Goal: Task Accomplishment & Management: Complete application form

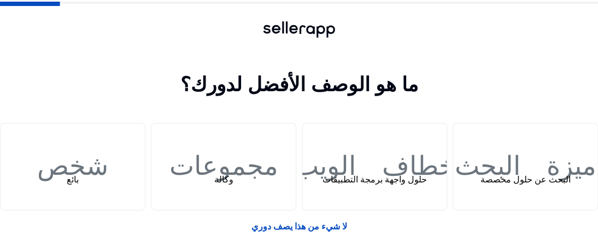
drag, startPoint x: 566, startPoint y: 1, endPoint x: 50, endPoint y: 85, distance: 522.2
click at [50, 85] on h1 "ما هو الوصف الأفضل لدورك؟" at bounding box center [299, 85] width 598 height 24
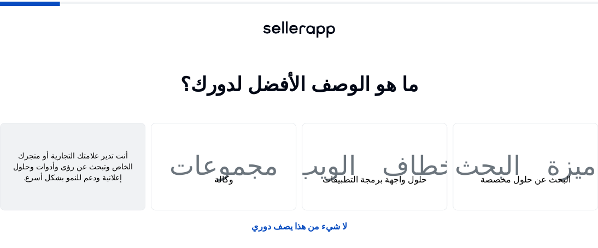
click at [118, 164] on div "شخص بائع" at bounding box center [73, 167] width 144 height 86
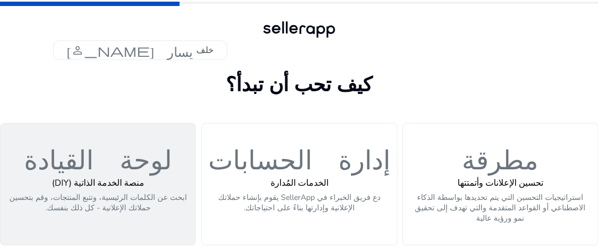
click at [88, 166] on font "لوحة القيادة" at bounding box center [98, 157] width 148 height 32
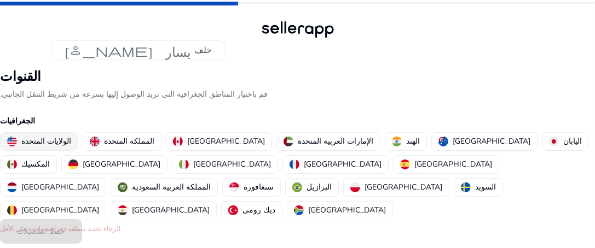
click at [52, 146] on font "الولايات المتحدة" at bounding box center [46, 141] width 50 height 10
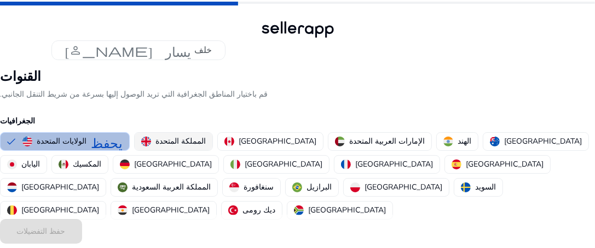
click at [150, 147] on button "المملكة المتحدة" at bounding box center [174, 142] width 78 height 18
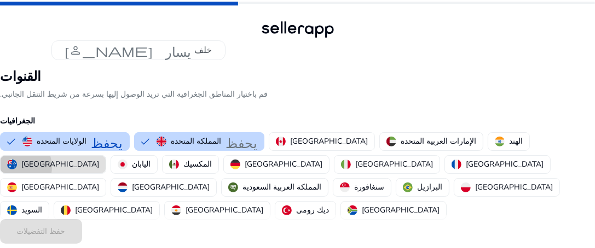
click at [17, 160] on img "button" at bounding box center [12, 165] width 10 height 10
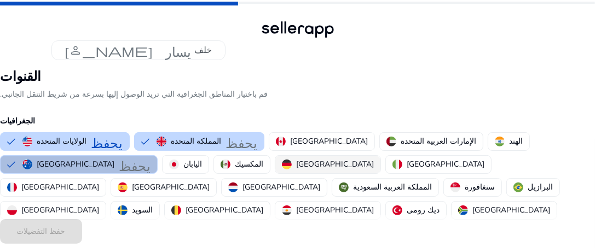
click at [275, 172] on button "ألمانيا" at bounding box center [327, 165] width 105 height 18
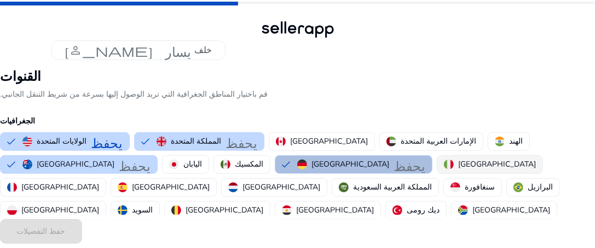
click at [437, 171] on button "إيطاليا" at bounding box center [489, 165] width 105 height 18
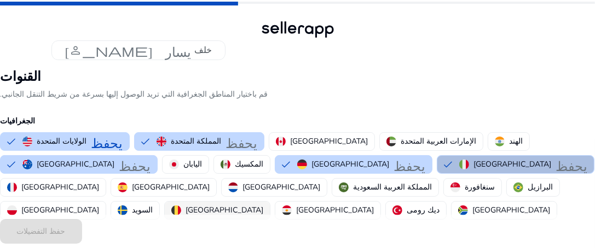
click at [185, 205] on font "بلجيكا" at bounding box center [224, 210] width 78 height 10
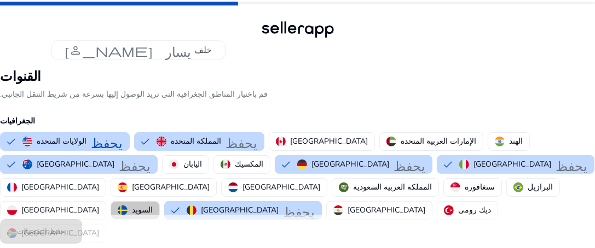
drag, startPoint x: 138, startPoint y: 185, endPoint x: 123, endPoint y: 185, distance: 15.3
click at [137, 205] on font "السويد" at bounding box center [142, 210] width 21 height 10
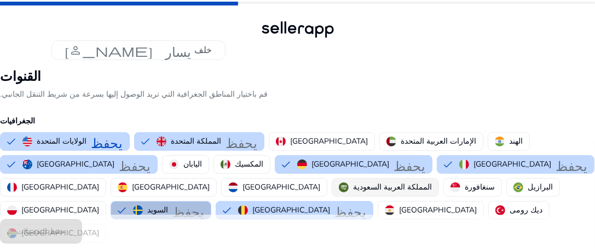
click at [425, 179] on button "المملكة العربية السعودية" at bounding box center [385, 188] width 106 height 18
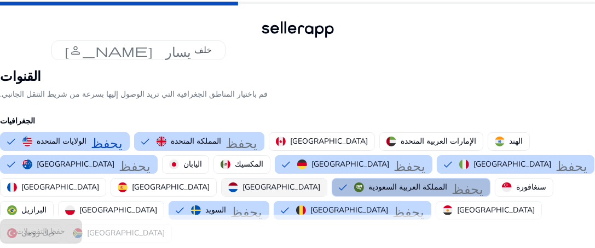
click at [320, 182] on font "هولندا" at bounding box center [281, 187] width 78 height 10
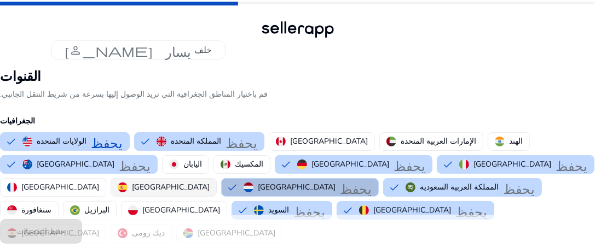
click at [210, 182] on font "إسبانيا" at bounding box center [171, 187] width 78 height 10
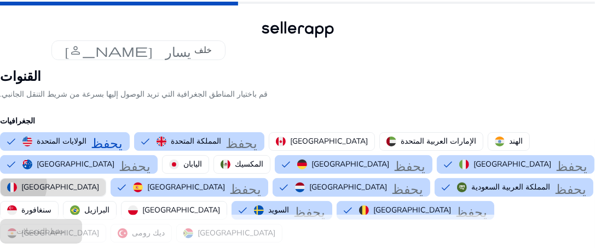
click at [17, 183] on img "button" at bounding box center [12, 188] width 10 height 10
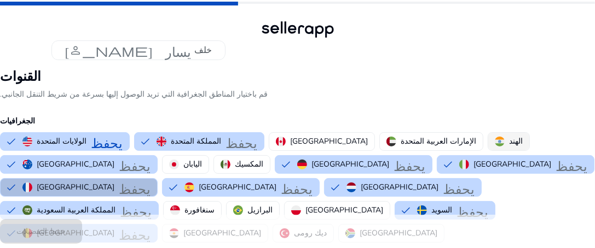
click at [495, 144] on img "button" at bounding box center [500, 142] width 10 height 10
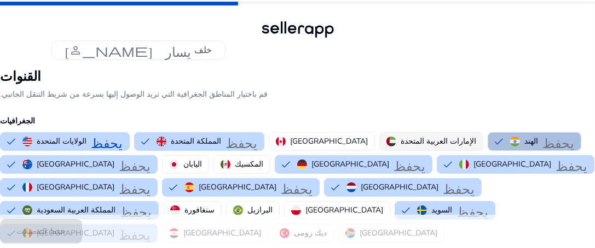
click at [400, 143] on font "الإمارات العربية المتحدة" at bounding box center [437, 141] width 75 height 10
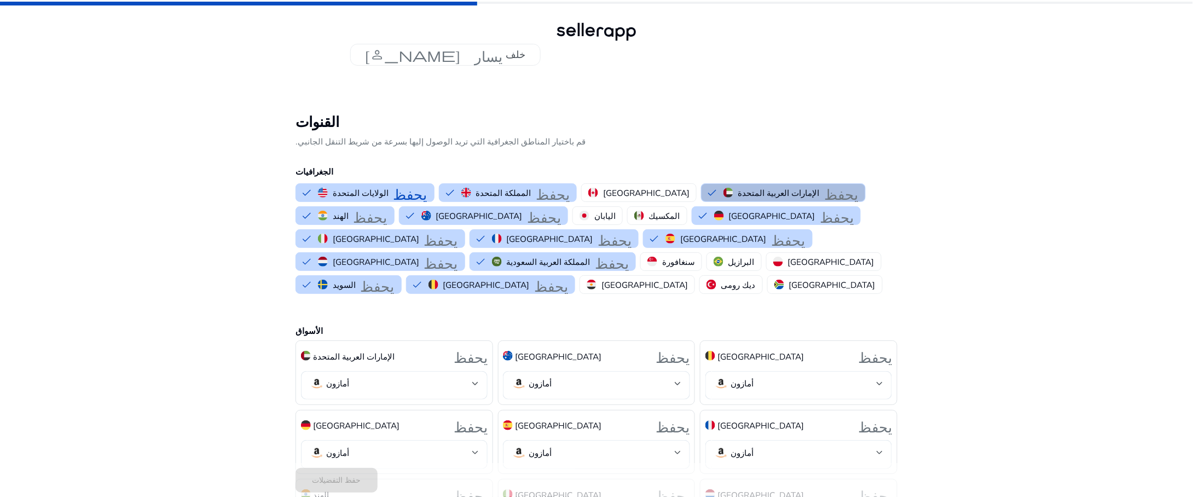
drag, startPoint x: 597, startPoint y: 0, endPoint x: 232, endPoint y: 358, distance: 511.4
click at [232, 248] on div "شيفرون يسار خلف القنوات قم باختيار المناطق الجغرافية التي تريد الوصول إليها بسر…" at bounding box center [596, 374] width 1193 height 749
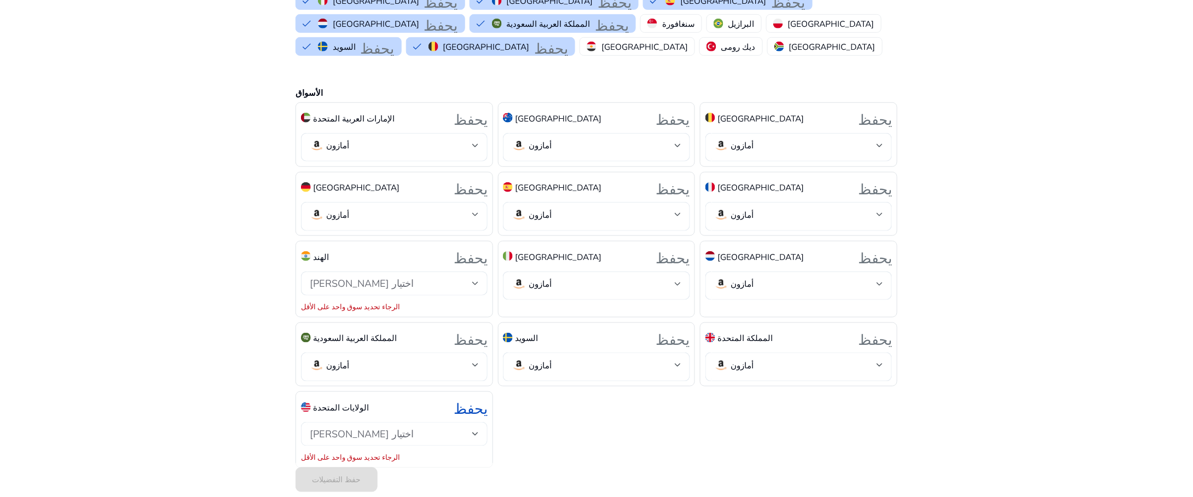
click at [397, 248] on div "اختيار الأسواق" at bounding box center [391, 434] width 162 height 12
click at [392, 248] on span "أمازون" at bounding box center [404, 449] width 150 height 12
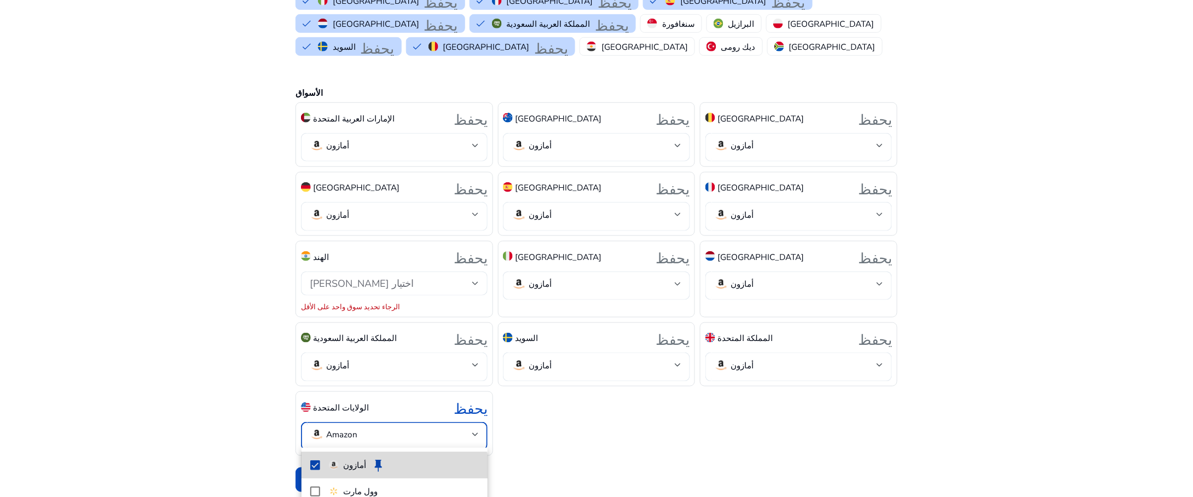
scroll to position [226, 0]
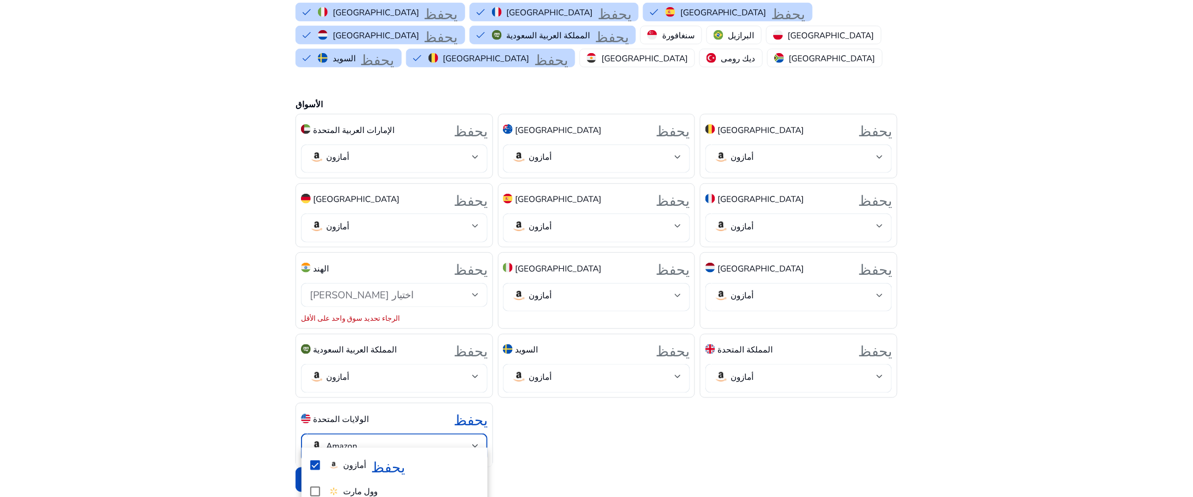
click at [598, 248] on div at bounding box center [596, 248] width 1193 height 497
click at [346, 248] on span at bounding box center [336, 480] width 82 height 26
click at [361, 248] on font "اختيار الأسواق" at bounding box center [362, 294] width 104 height 13
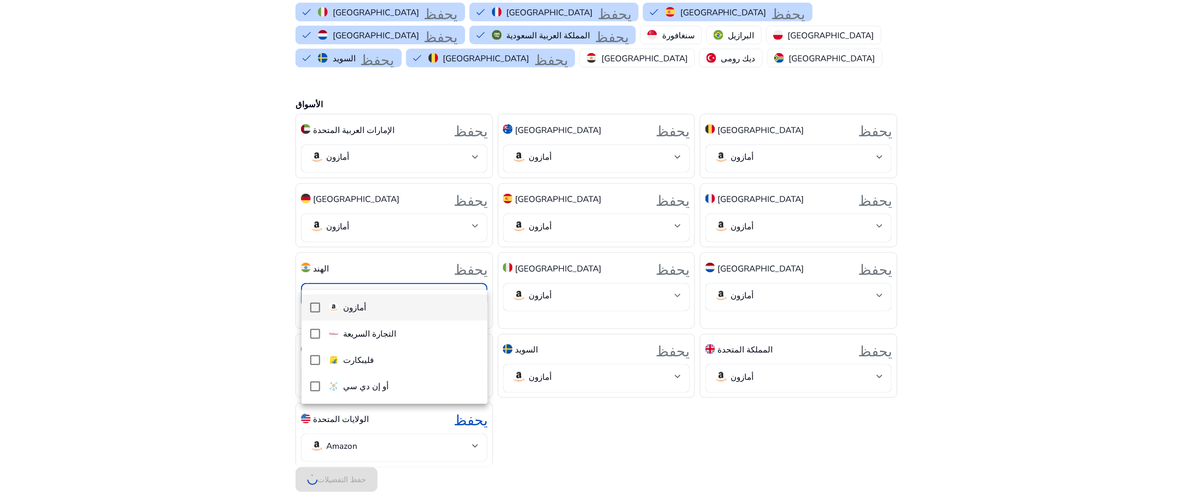
click at [353, 248] on font "أمازون" at bounding box center [355, 306] width 23 height 11
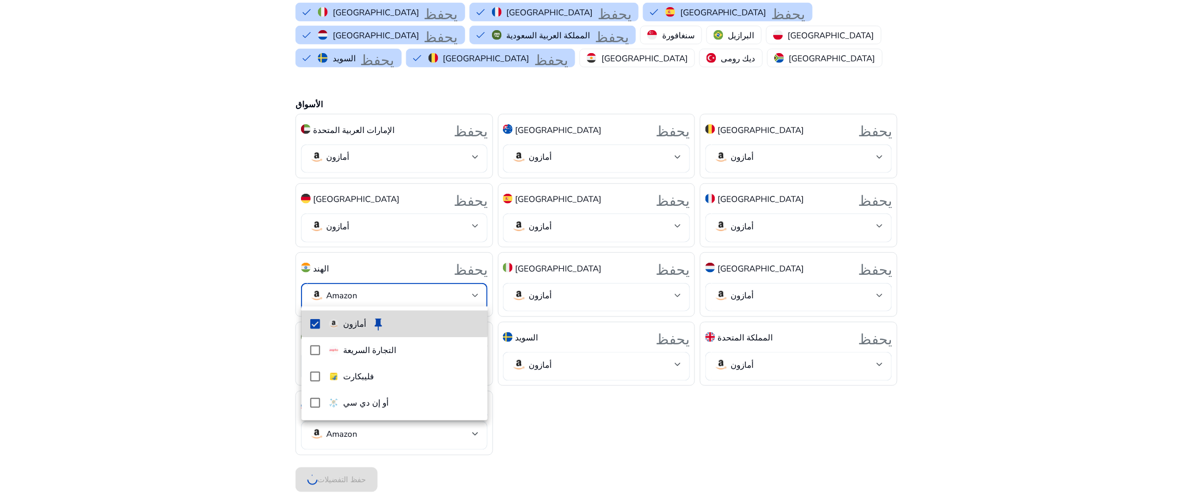
scroll to position [215, 0]
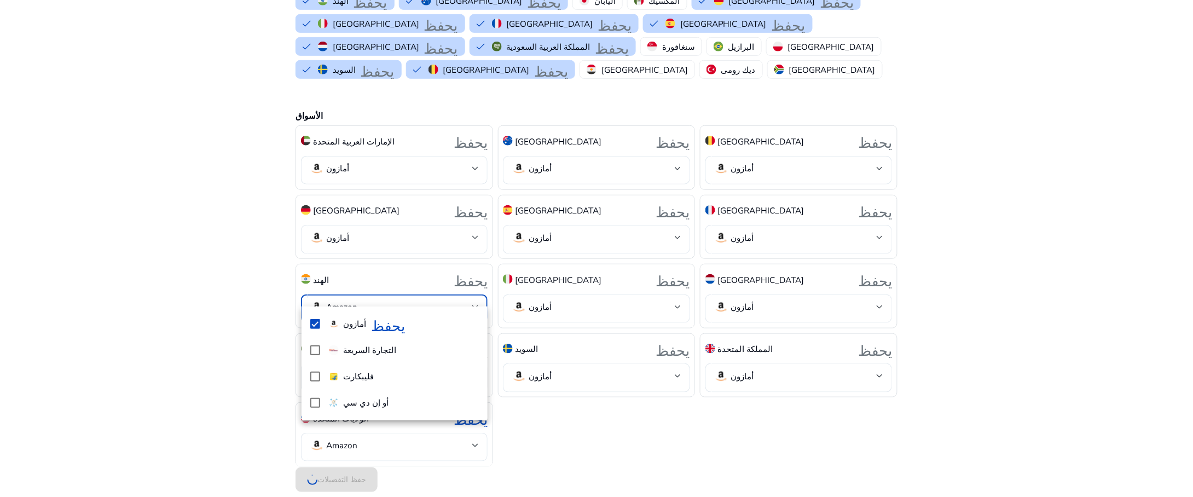
click at [598, 248] on div at bounding box center [596, 248] width 1193 height 497
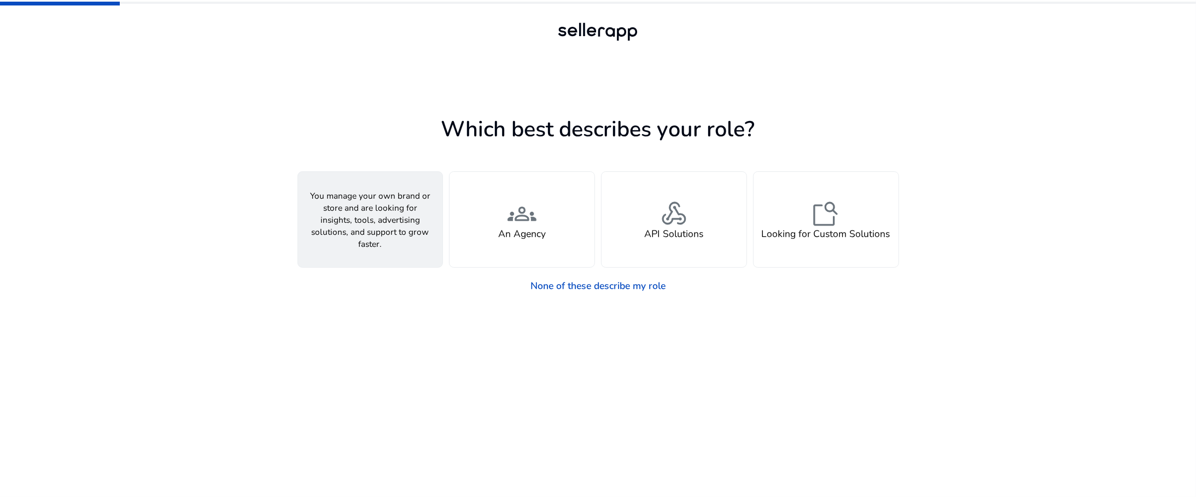
click at [384, 230] on h4 "A Seller" at bounding box center [370, 233] width 34 height 11
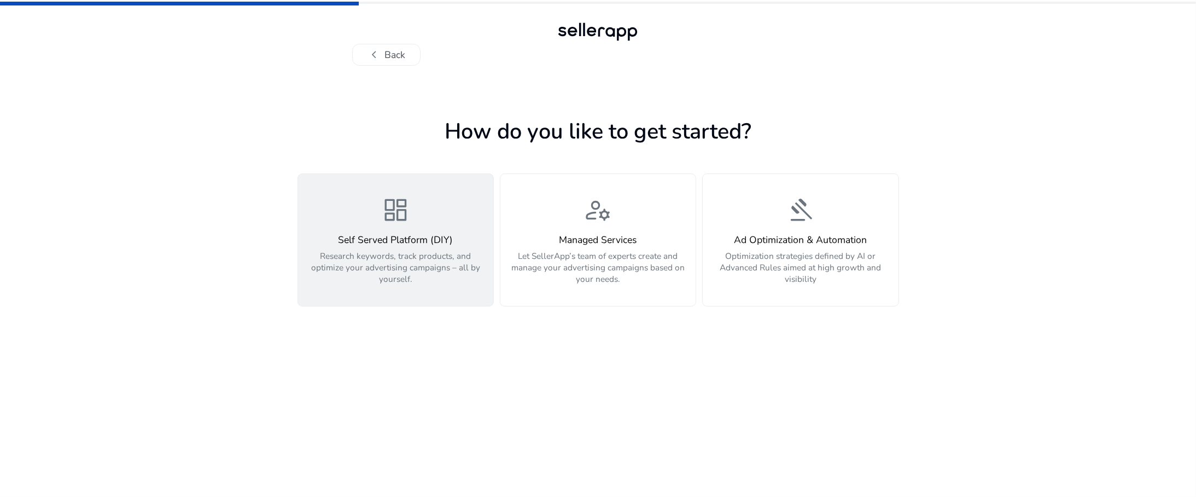
click at [403, 254] on p "Research keywords, track products, and optimize your advertising campaigns – al…" at bounding box center [395, 267] width 181 height 34
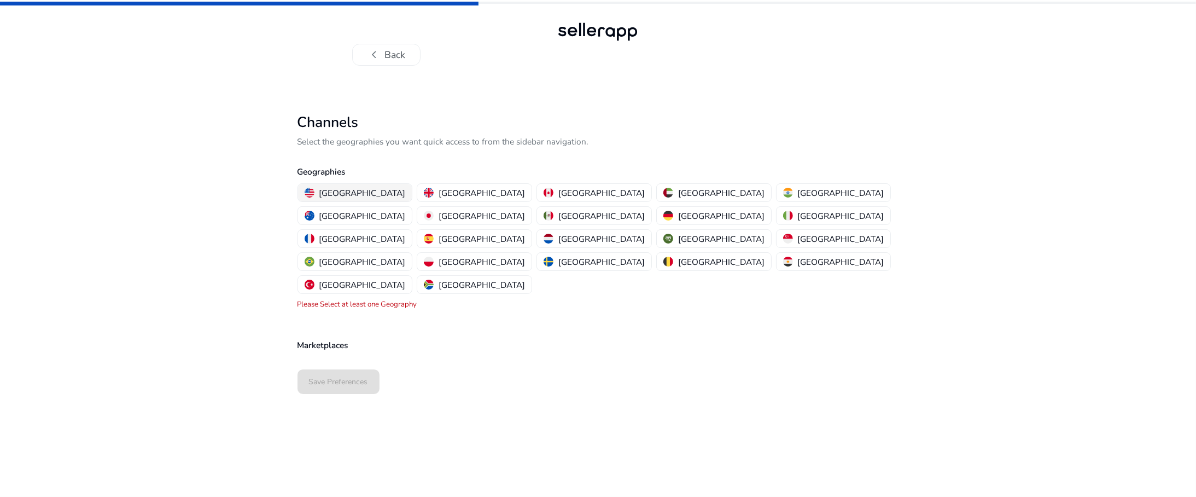
click at [334, 193] on p "United States" at bounding box center [362, 192] width 86 height 11
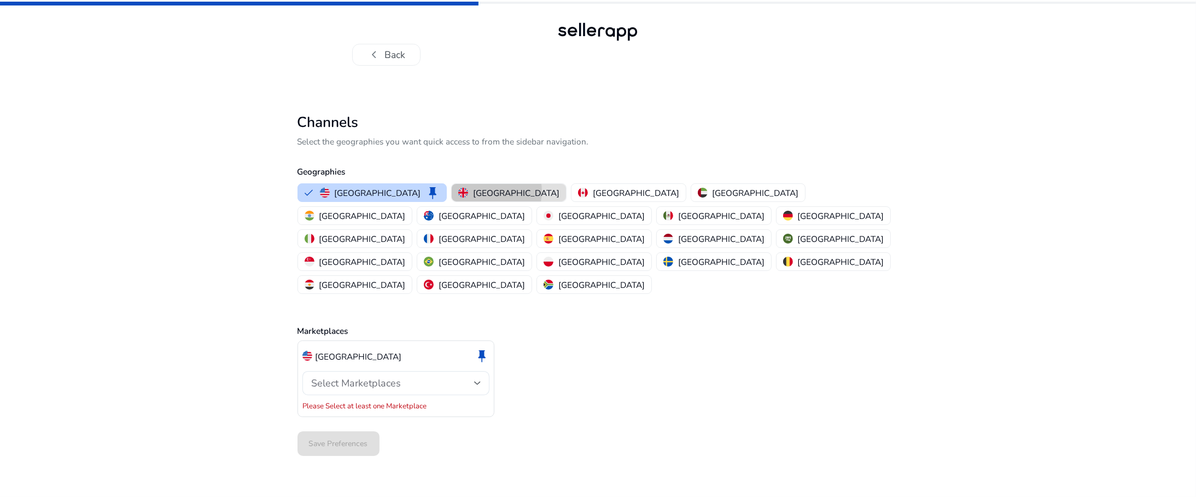
click at [473, 191] on p "[GEOGRAPHIC_DATA]" at bounding box center [516, 192] width 86 height 11
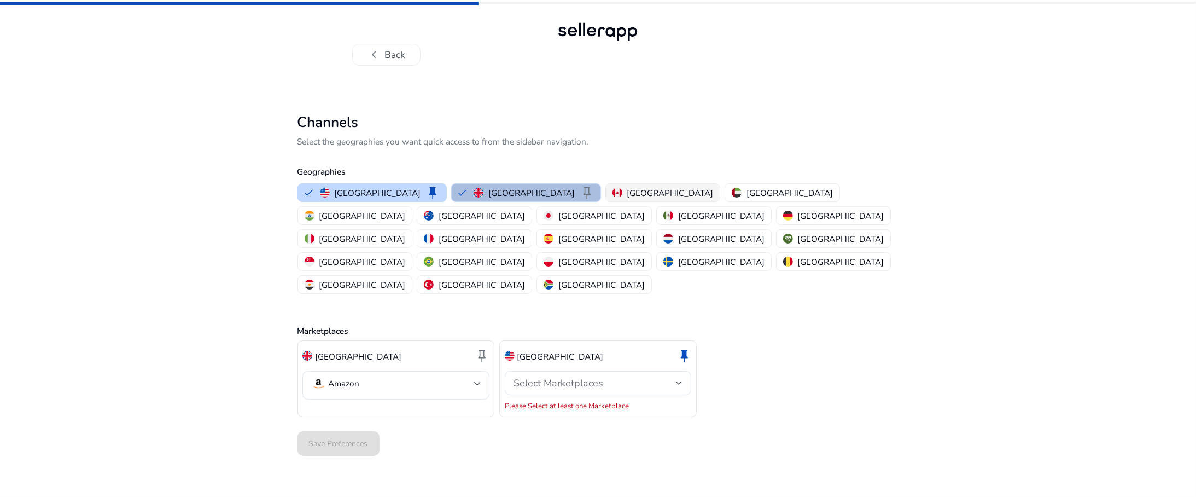
click at [613, 189] on img "button" at bounding box center [618, 193] width 10 height 10
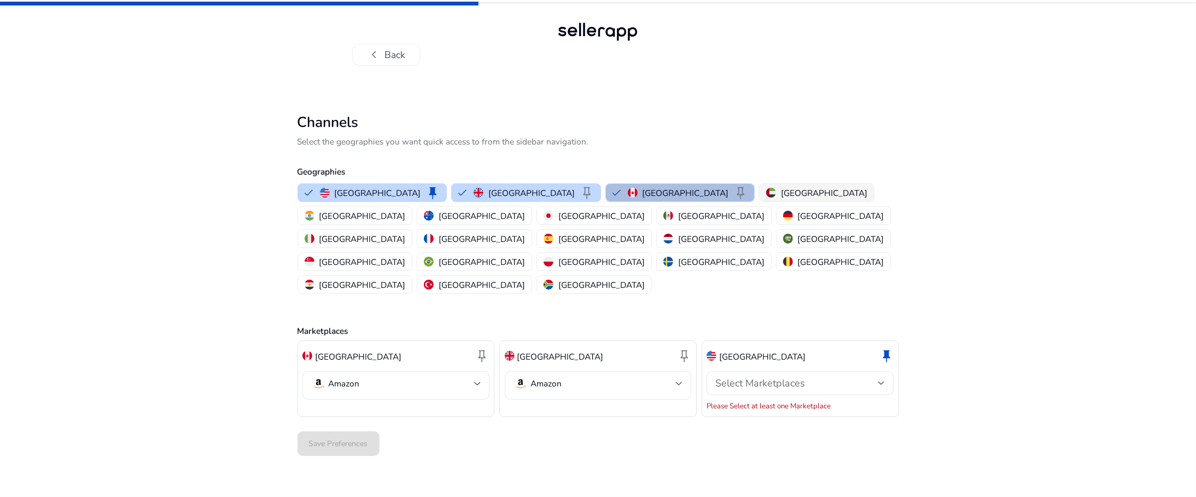
click at [781, 196] on p "United Arab Emirates" at bounding box center [824, 192] width 86 height 11
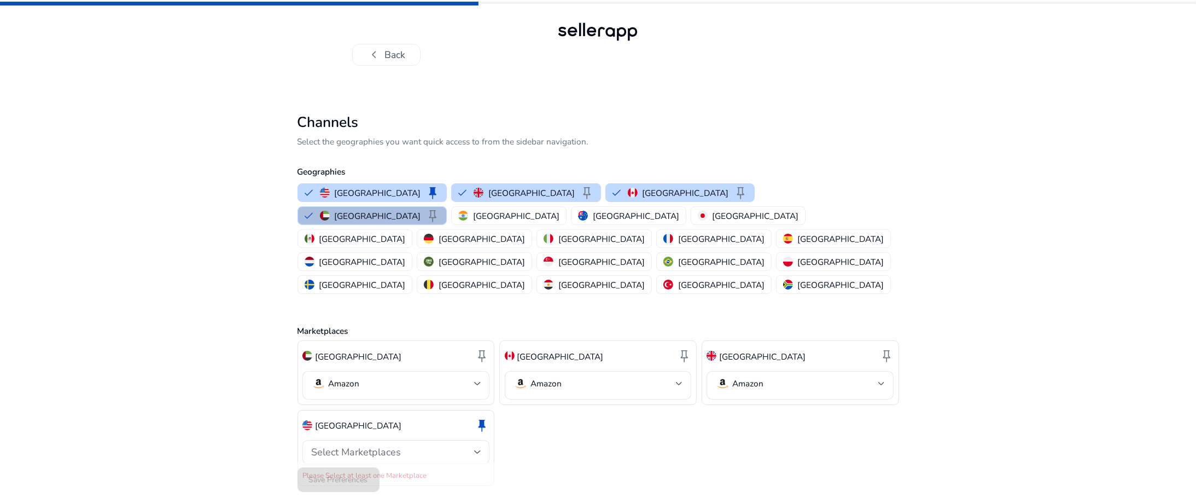
click at [525, 256] on p "[GEOGRAPHIC_DATA]" at bounding box center [482, 261] width 86 height 11
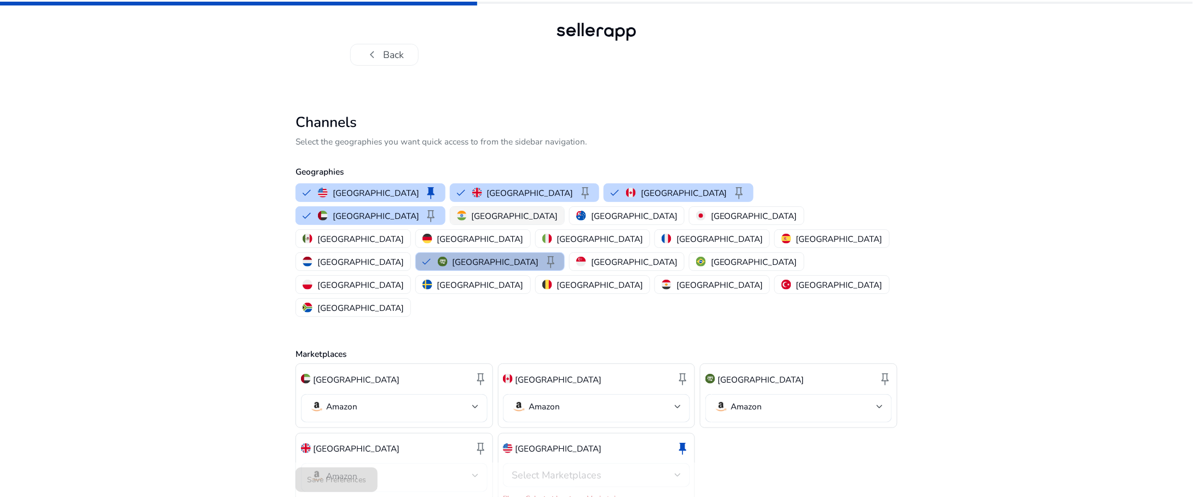
drag, startPoint x: 832, startPoint y: 195, endPoint x: 826, endPoint y: 196, distance: 6.1
click at [565, 207] on button "India" at bounding box center [507, 216] width 114 height 18
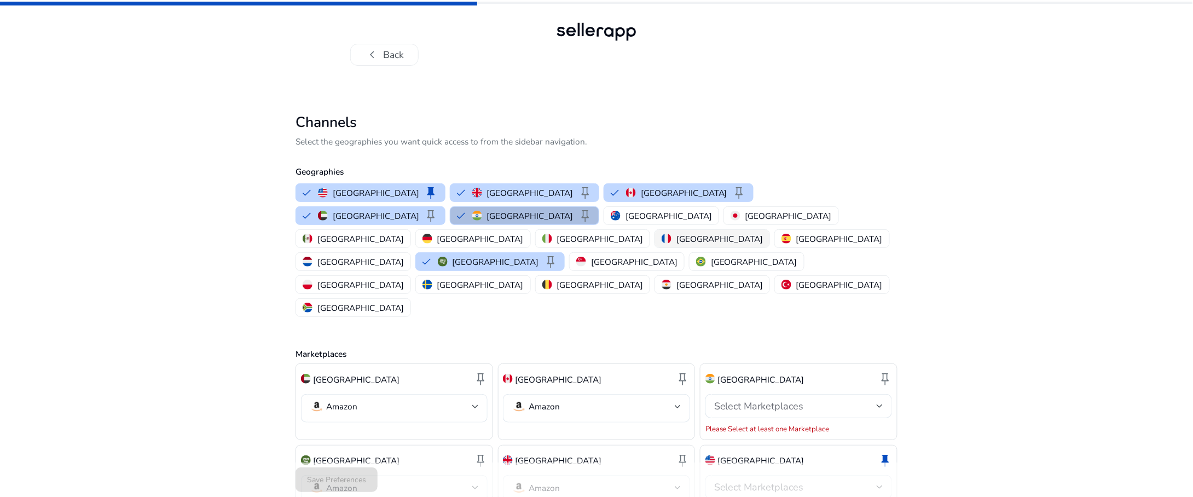
click at [676, 233] on p "France" at bounding box center [719, 238] width 86 height 11
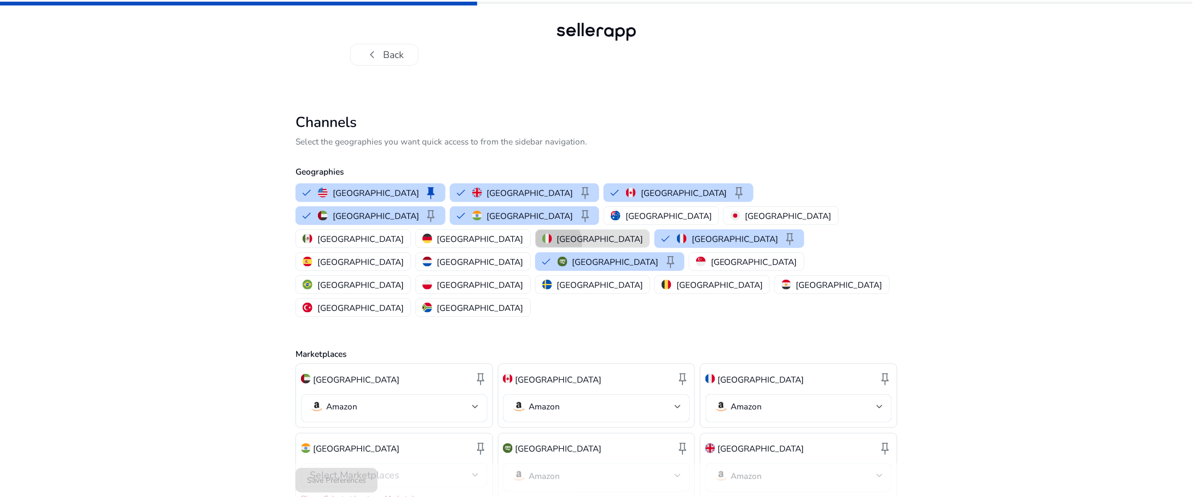
click at [569, 233] on p "Italy" at bounding box center [599, 238] width 86 height 11
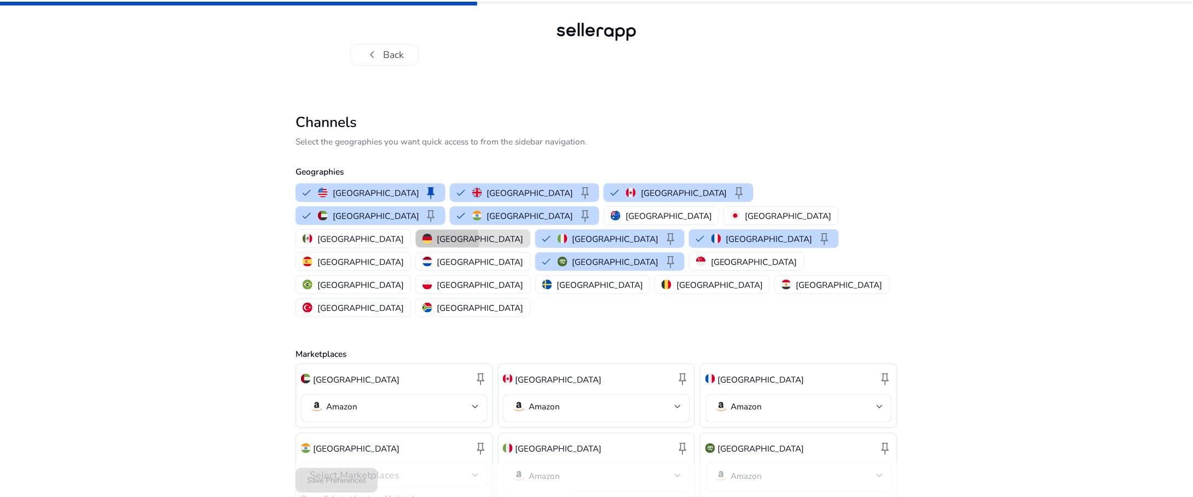
click at [510, 233] on p "Germany" at bounding box center [480, 238] width 86 height 11
click at [312, 234] on img "button" at bounding box center [308, 239] width 10 height 10
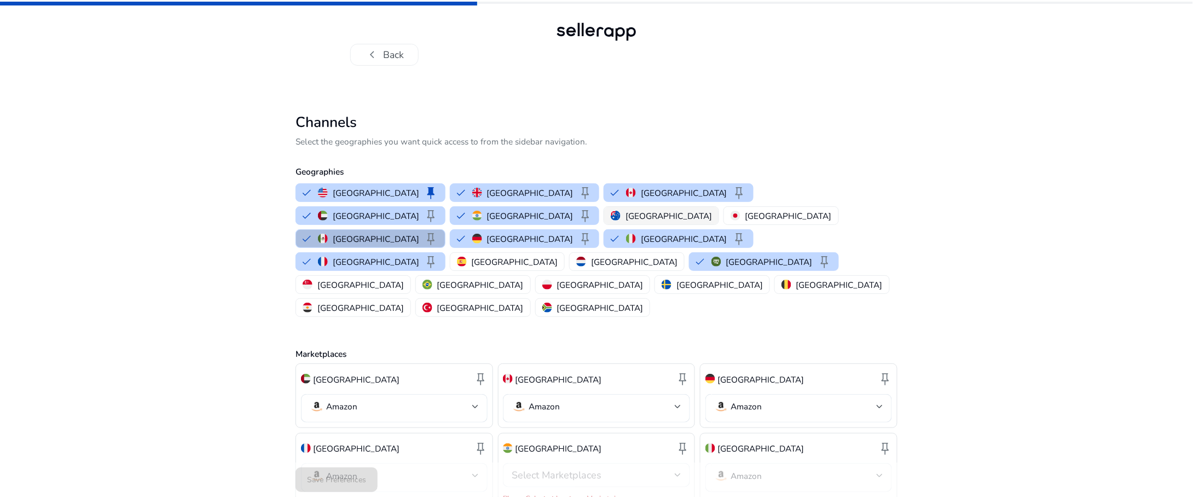
click at [625, 216] on p "[GEOGRAPHIC_DATA]" at bounding box center [668, 215] width 86 height 11
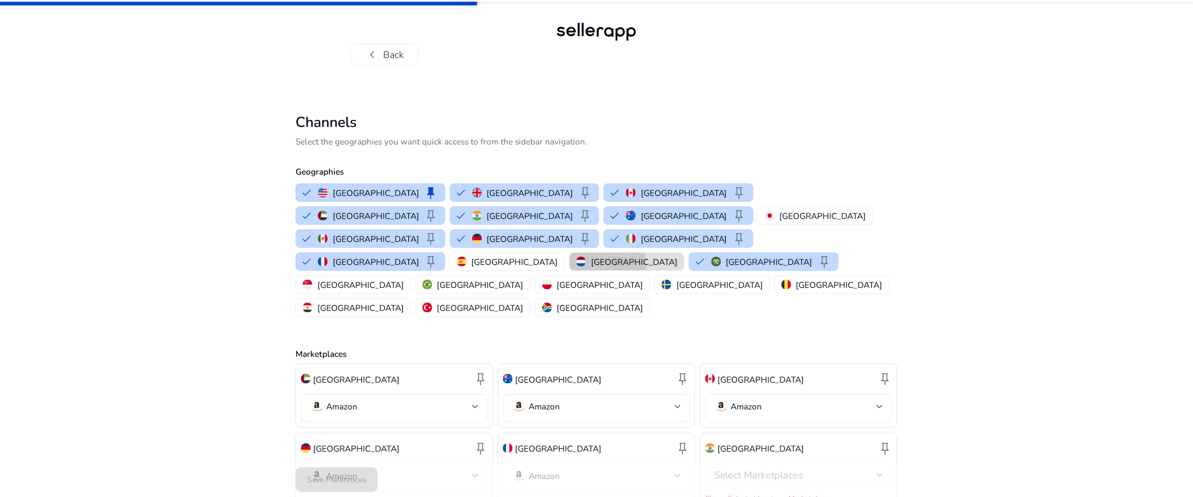
click at [591, 256] on p "[GEOGRAPHIC_DATA]" at bounding box center [634, 261] width 86 height 11
click at [437, 302] on p "Turkey" at bounding box center [480, 307] width 86 height 11
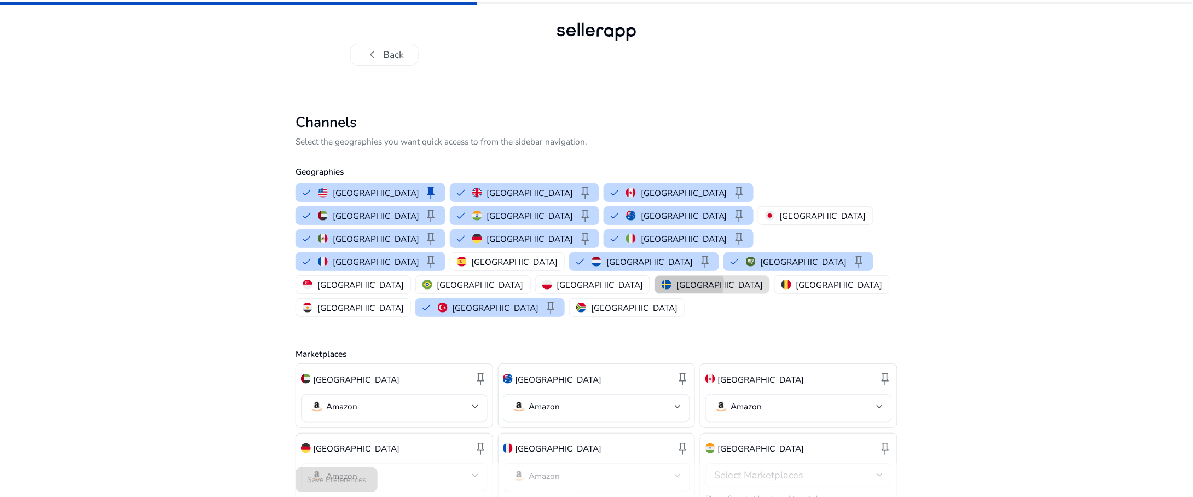
click at [750, 279] on p "Sweden" at bounding box center [719, 284] width 86 height 11
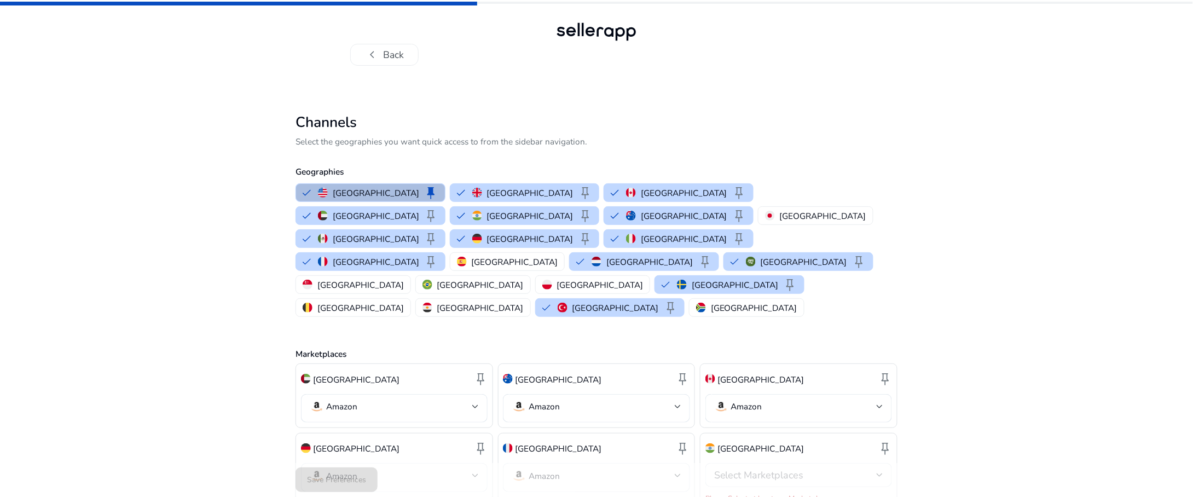
click at [845, 229] on div "United States keep United Kingdom keep Canada keep United Arab Emirates keep In…" at bounding box center [594, 250] width 606 height 138
click at [404, 302] on p "Belgium" at bounding box center [360, 307] width 86 height 11
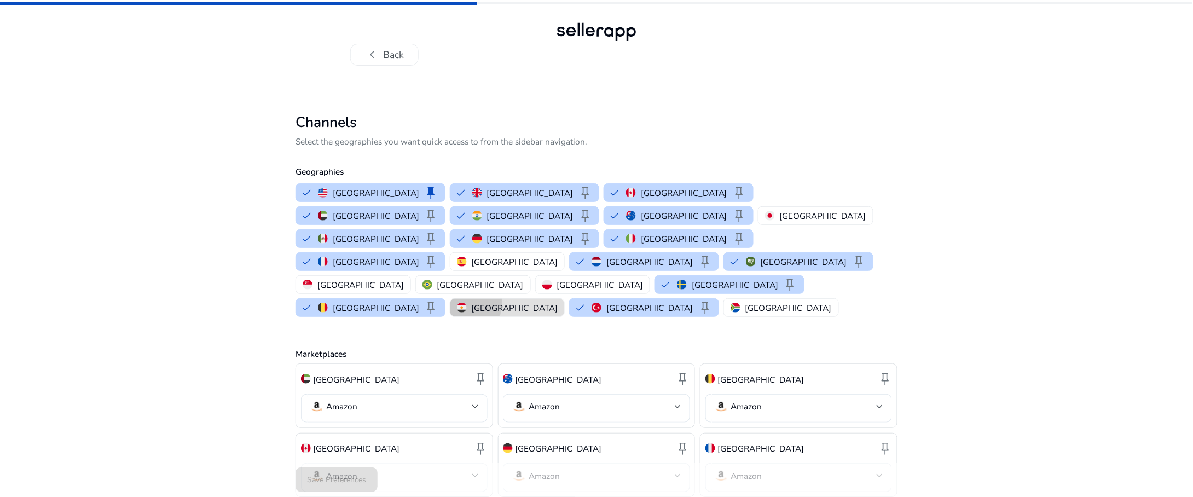
click at [457, 302] on div "Egypt" at bounding box center [507, 307] width 101 height 11
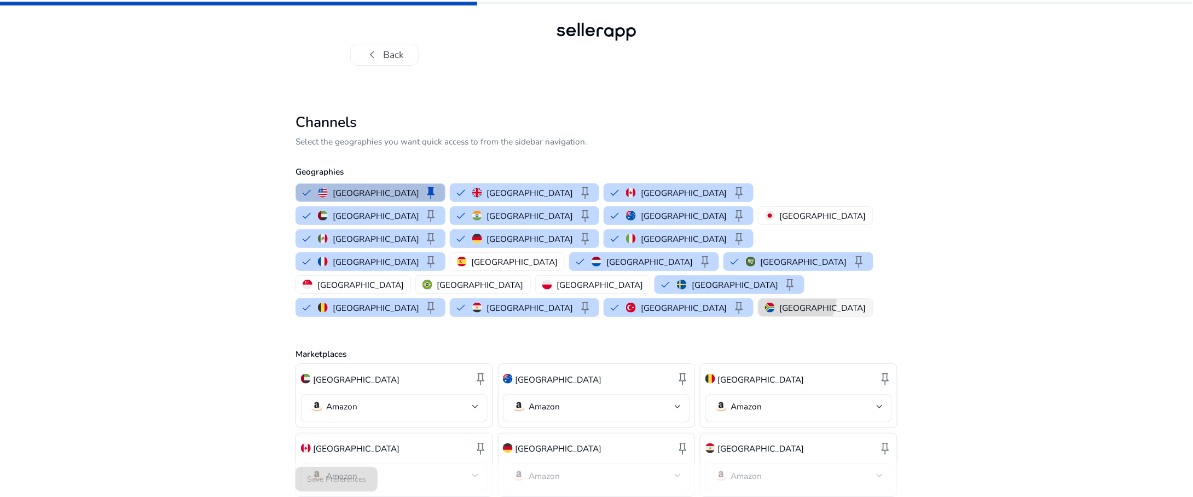
click at [758, 298] on mat-chip-option "South Africa" at bounding box center [815, 307] width 115 height 19
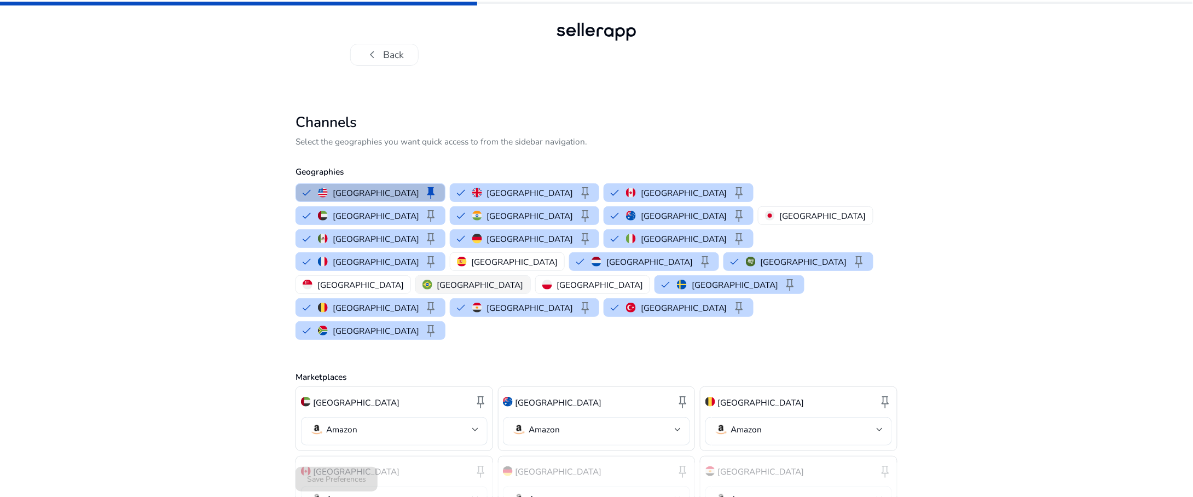
click at [530, 276] on button "Brazil" at bounding box center [473, 285] width 114 height 18
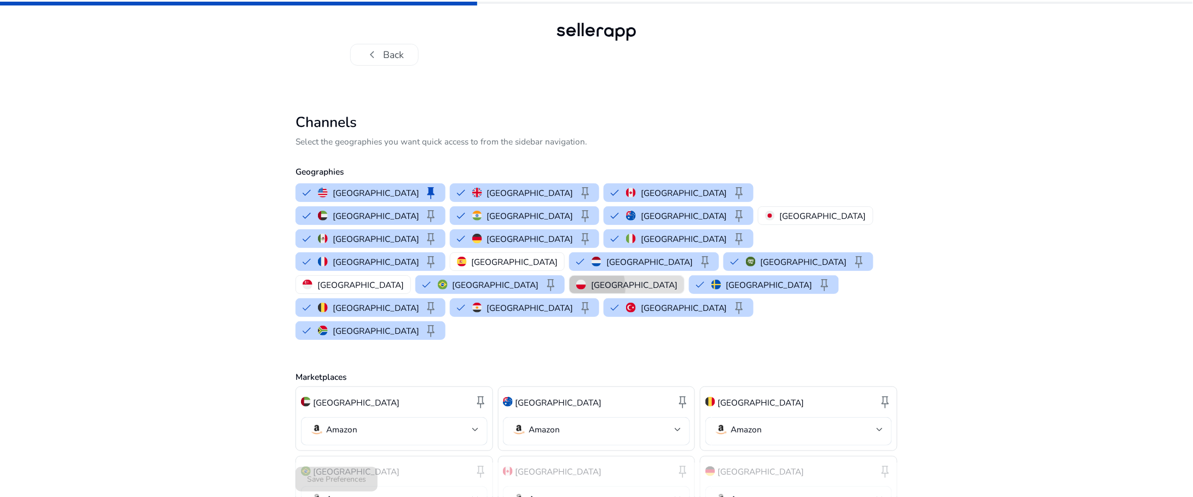
click at [586, 280] on img "button" at bounding box center [581, 285] width 10 height 10
click at [557, 256] on p "Spain" at bounding box center [514, 261] width 86 height 11
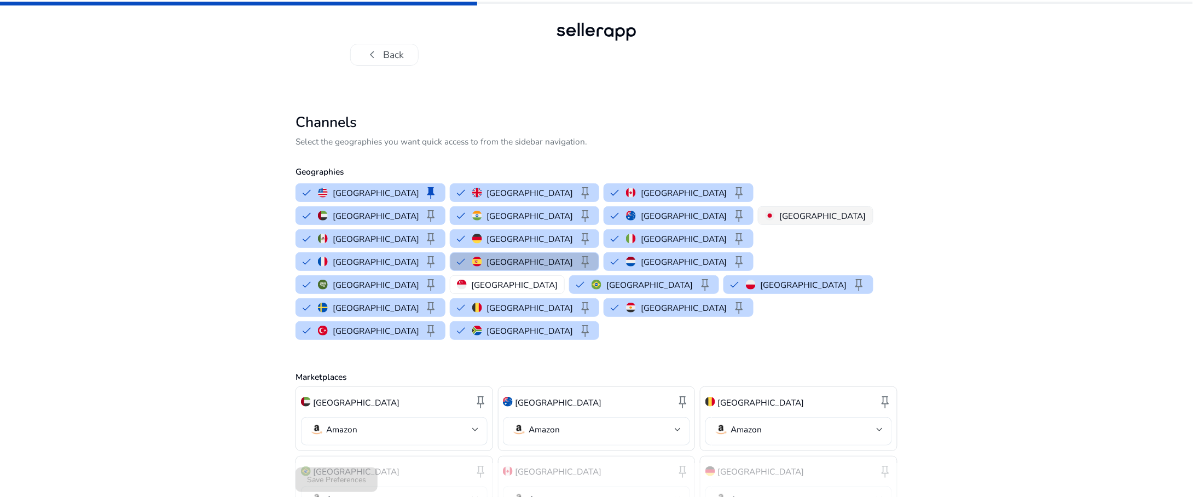
click at [758, 210] on button "Japan" at bounding box center [815, 216] width 114 height 18
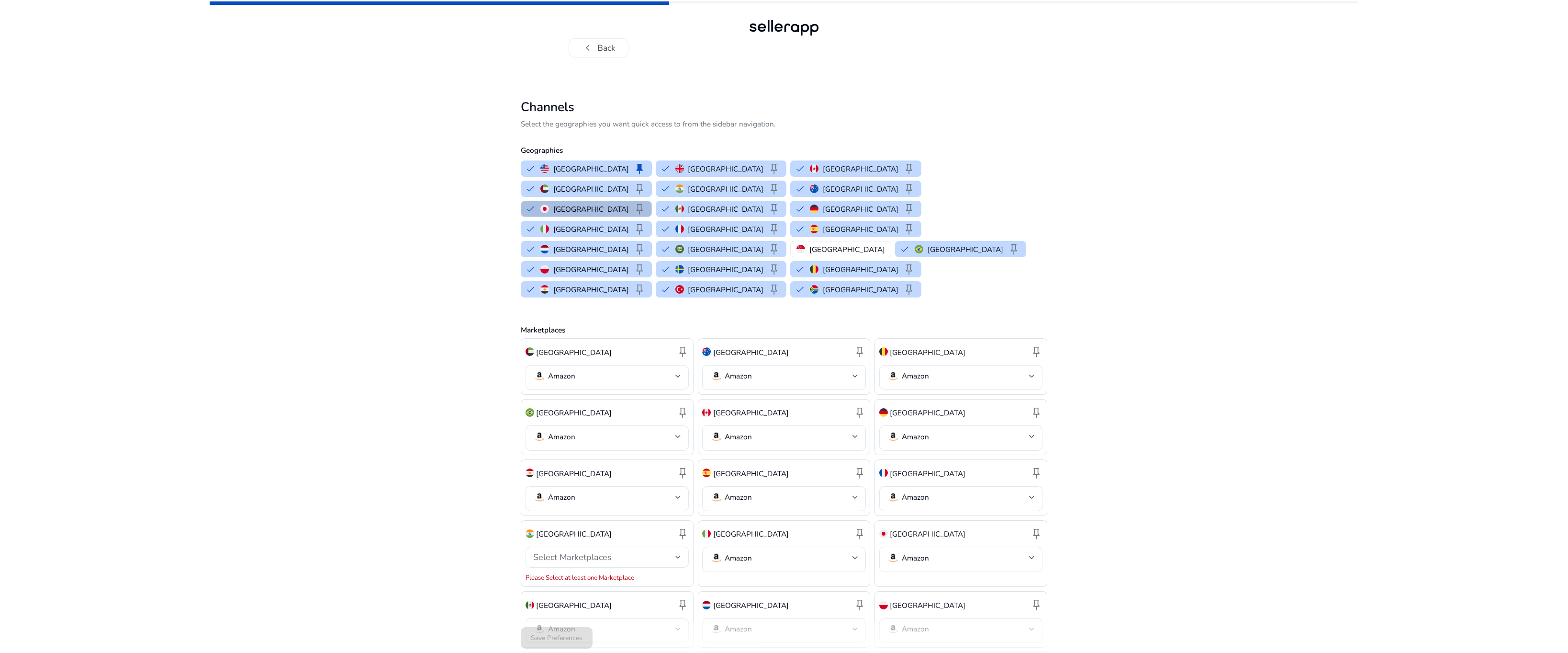
click at [1046, 282] on html "chevron_left Back Channels Select the geographies you want quick access to from…" at bounding box center [784, 409] width 1568 height 818
click at [596, 434] on span "Select Marketplaces" at bounding box center [572, 557] width 79 height 11
click at [587, 434] on p "Amazon" at bounding box center [576, 531] width 27 height 11
click at [401, 434] on div at bounding box center [784, 326] width 1568 height 653
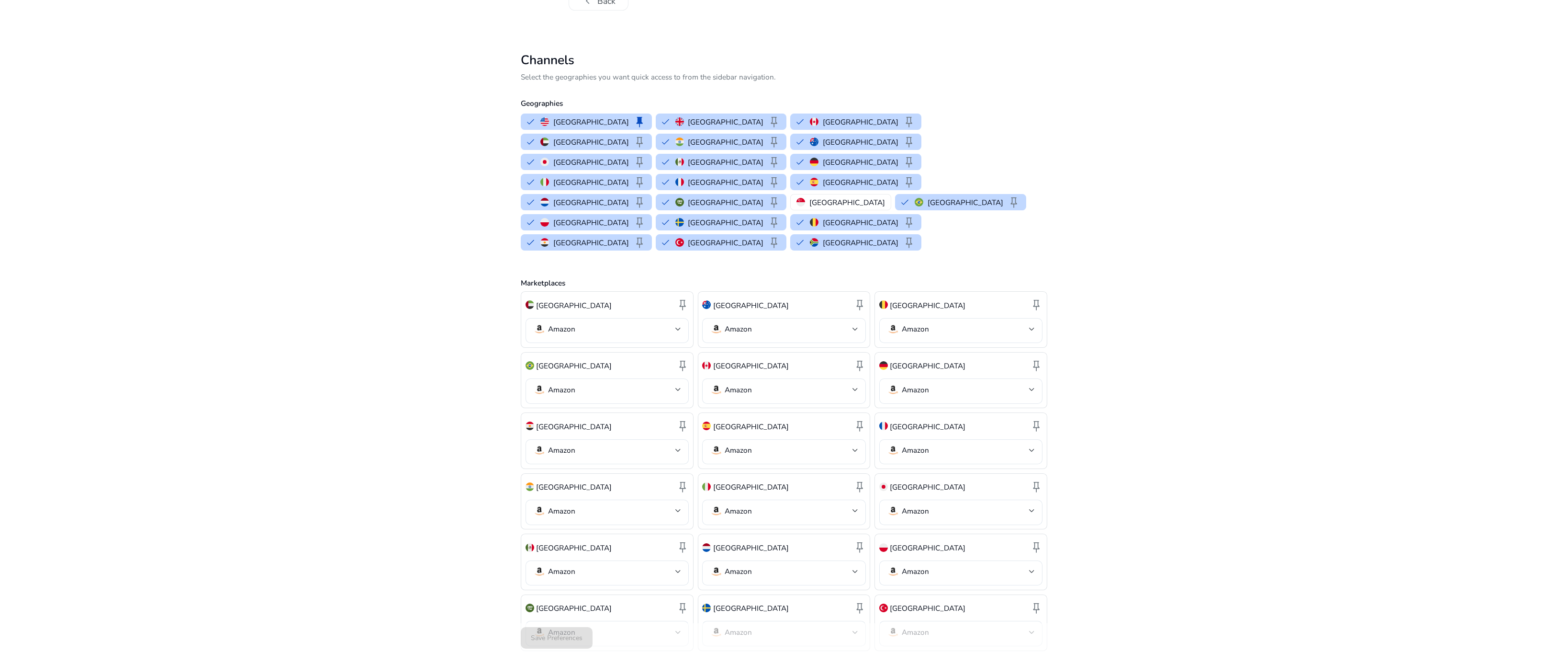
scroll to position [105, 0]
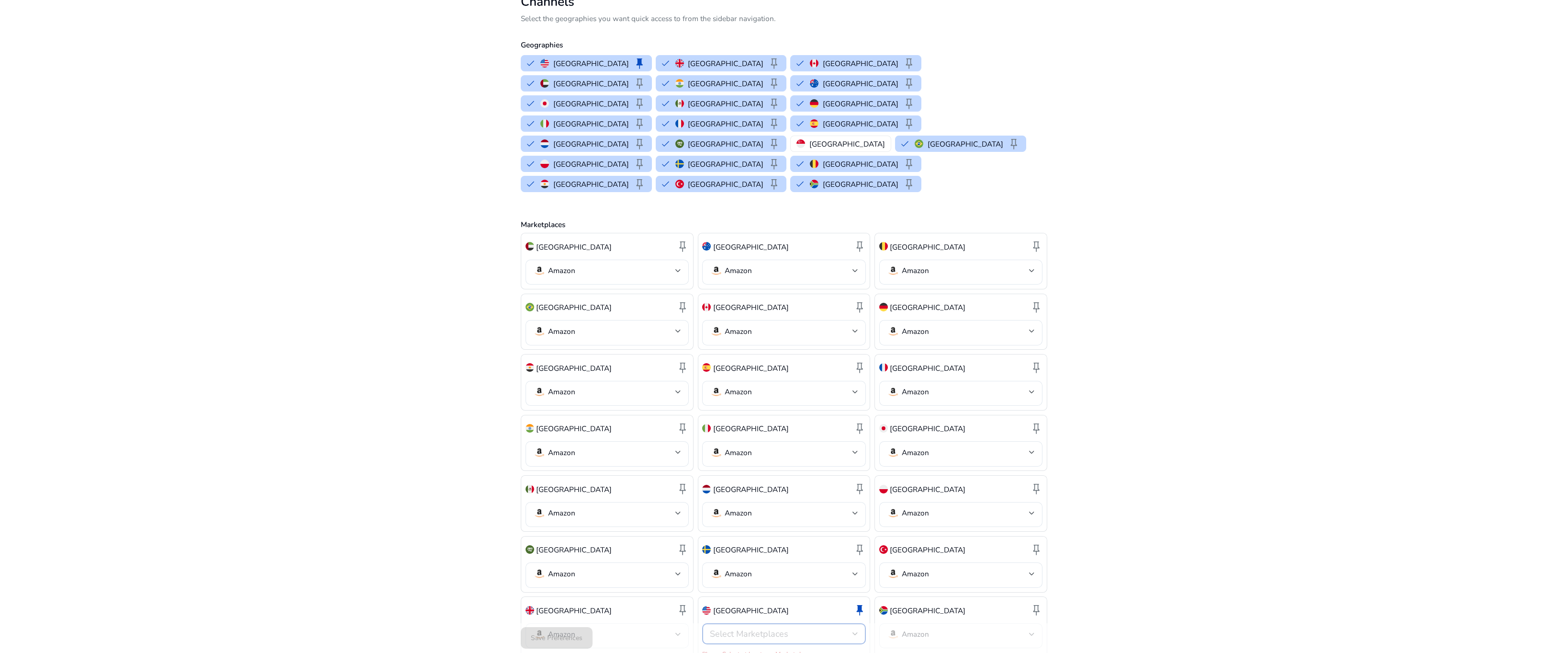
click at [737, 434] on span "Select Marketplaces" at bounding box center [749, 633] width 79 height 11
click at [773, 434] on span "Amazon" at bounding box center [792, 609] width 130 height 11
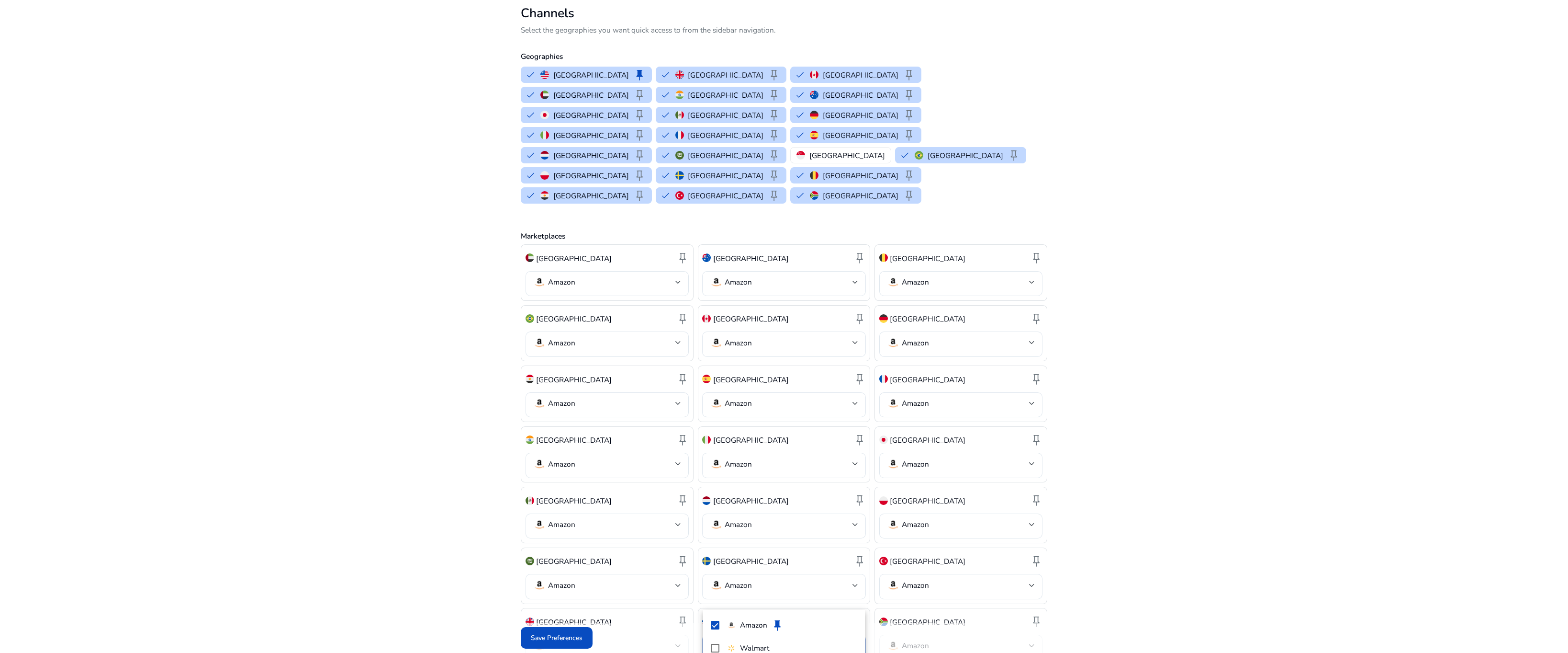
click at [1046, 434] on div at bounding box center [784, 326] width 1568 height 653
click at [563, 434] on span "Save Preferences" at bounding box center [556, 637] width 52 height 10
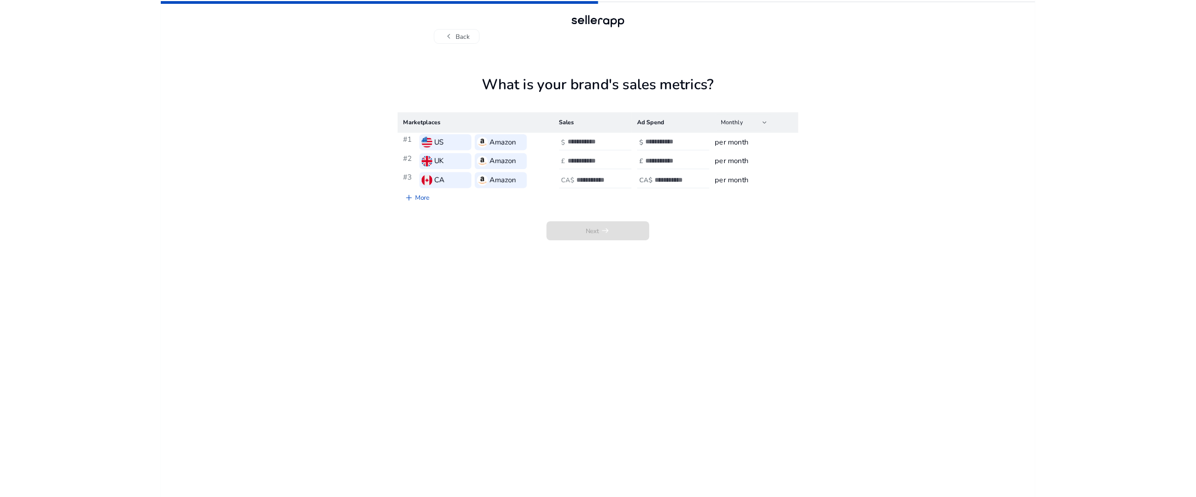
scroll to position [0, 0]
click at [608, 289] on span "add" at bounding box center [613, 296] width 14 height 14
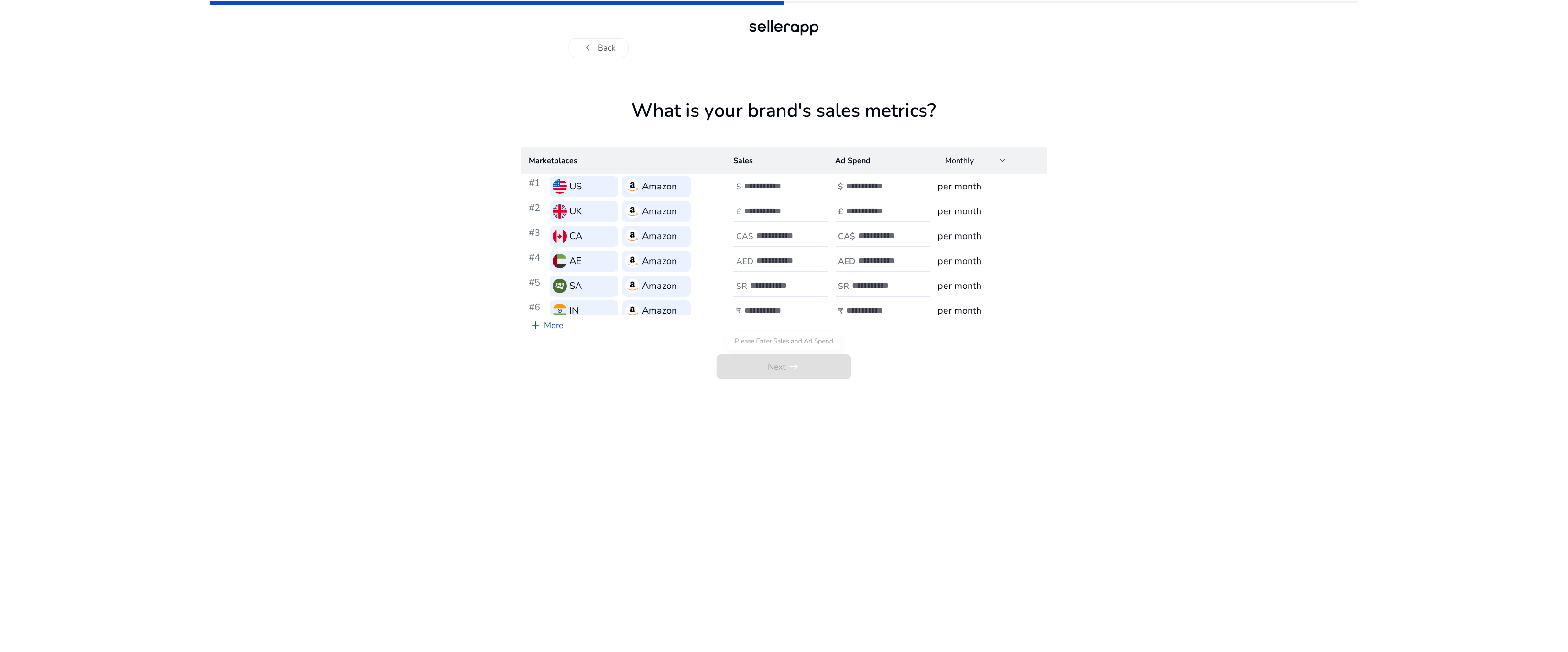
click at [779, 367] on span "Next arrow_right_alt" at bounding box center [784, 366] width 135 height 25
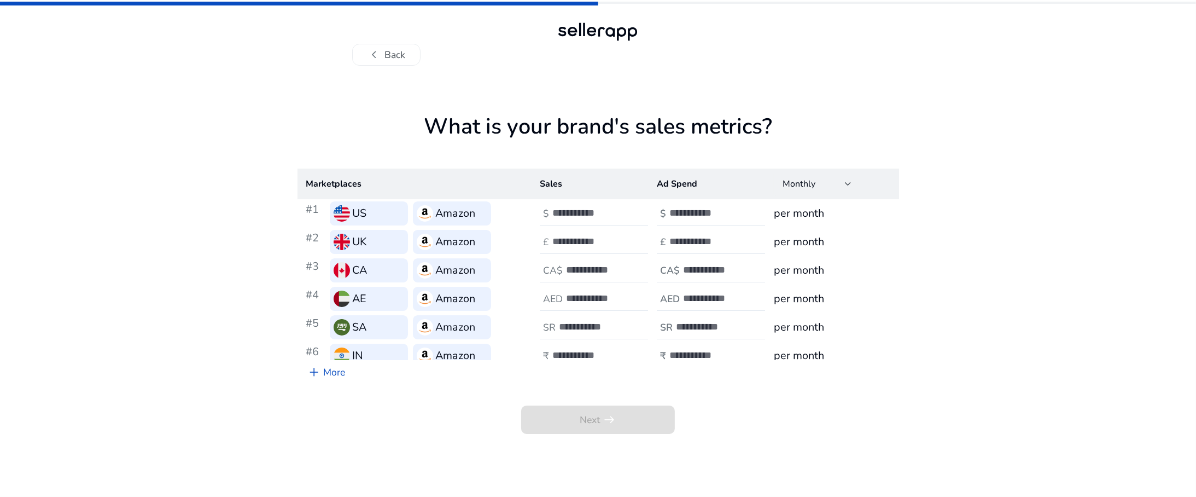
click at [764, 461] on app-sales-metrics "What is your brand's sales metrics? Marketplaces Sales Ad Spend Monthly #1 US A…" at bounding box center [599, 305] width 602 height 383
click at [829, 181] on div "Monthly" at bounding box center [814, 184] width 62 height 12
click at [803, 247] on mat-option "Yearly" at bounding box center [814, 239] width 86 height 26
click at [814, 191] on div "Yearly" at bounding box center [817, 184] width 69 height 24
click at [820, 213] on span "Monthly" at bounding box center [814, 213] width 69 height 12
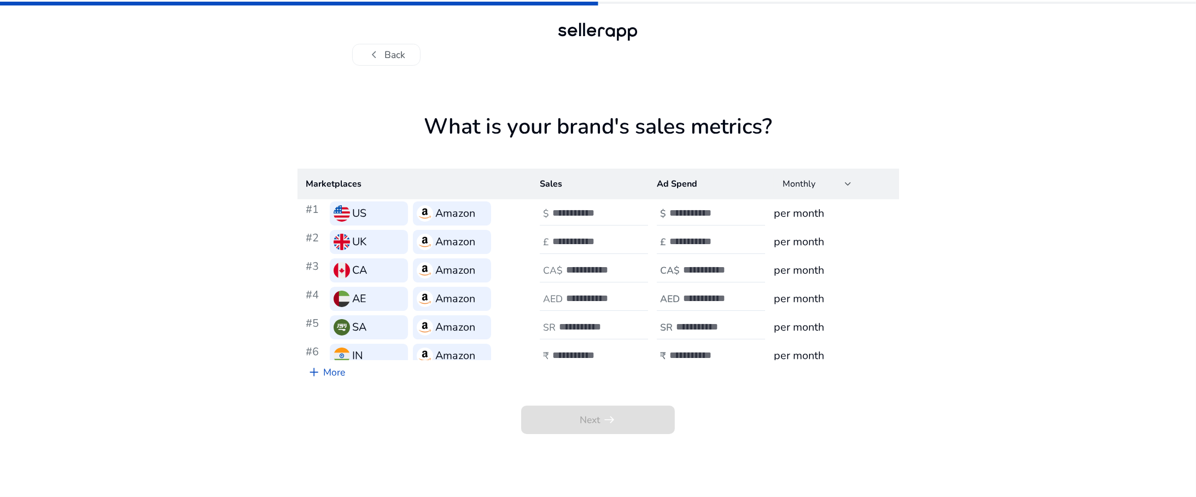
click at [904, 268] on div "chevron_left Back What is your brand's sales metrics? Marketplaces Sales Ad Spe…" at bounding box center [598, 248] width 1196 height 497
click at [623, 212] on input "*" at bounding box center [590, 213] width 74 height 12
click at [620, 208] on input "*" at bounding box center [590, 213] width 74 height 12
type input "*"
click at [620, 207] on input "*" at bounding box center [590, 213] width 74 height 12
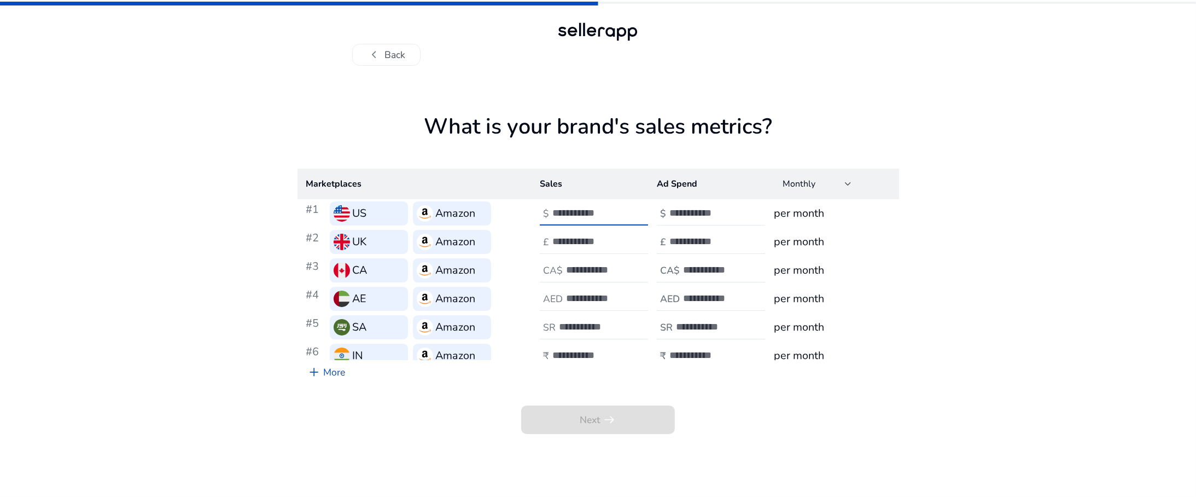
click at [735, 208] on input "*" at bounding box center [707, 213] width 74 height 12
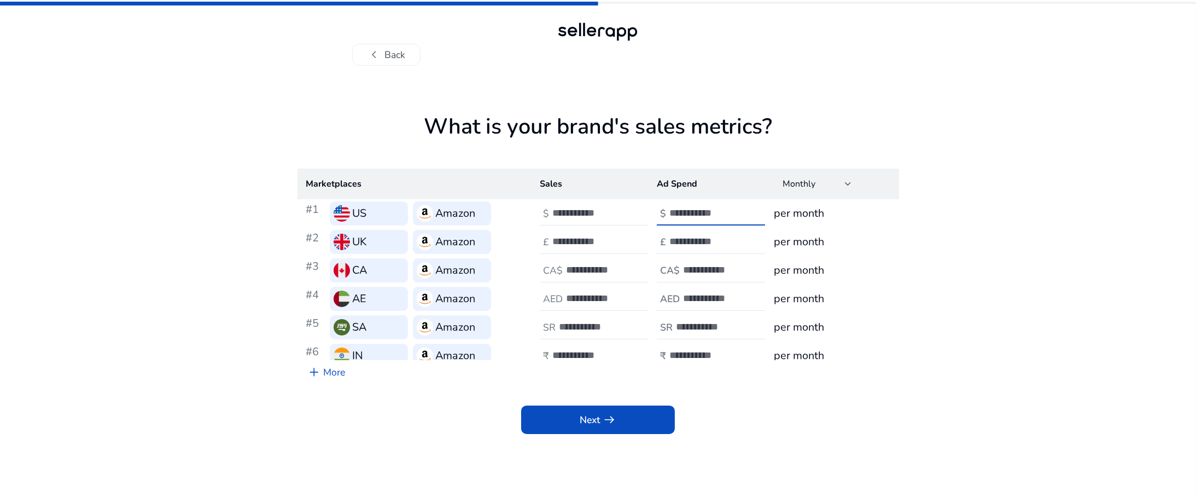
click at [735, 208] on input "*" at bounding box center [707, 213] width 74 height 12
click at [735, 207] on input "*" at bounding box center [707, 213] width 74 height 12
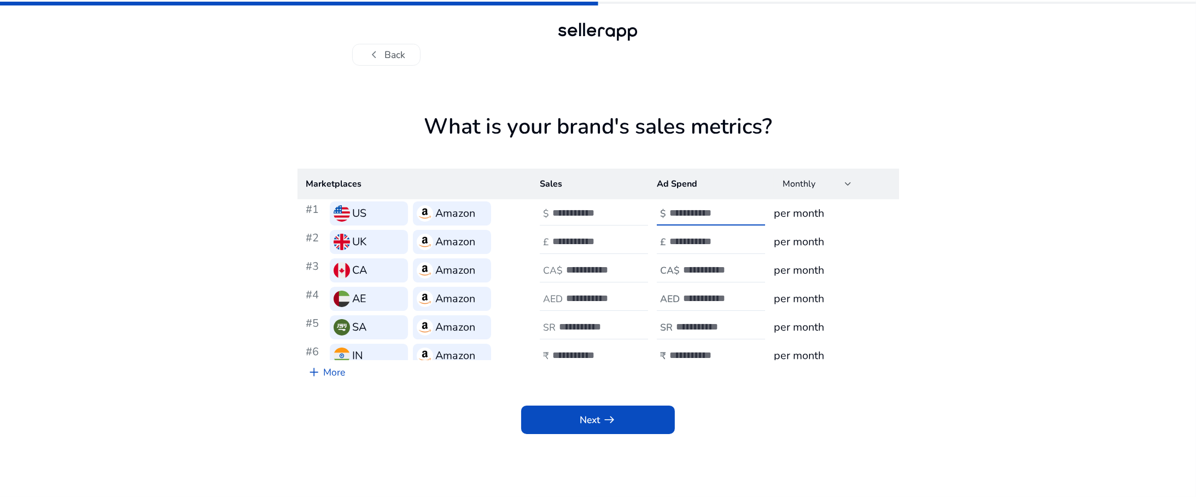
click at [735, 207] on input "*" at bounding box center [707, 213] width 74 height 12
type input "**"
click at [735, 207] on input "**" at bounding box center [707, 213] width 74 height 12
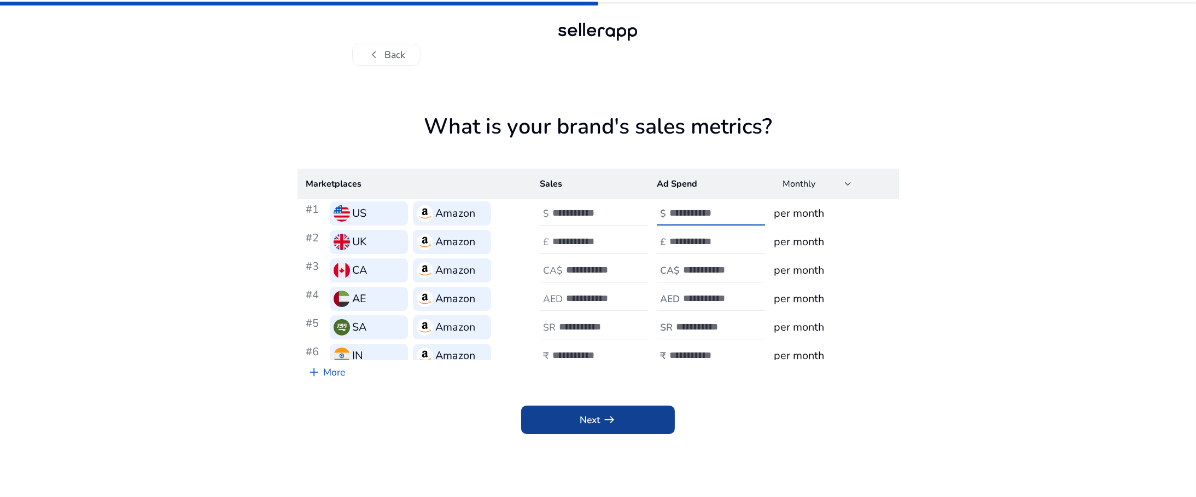
click at [623, 415] on span at bounding box center [598, 419] width 154 height 26
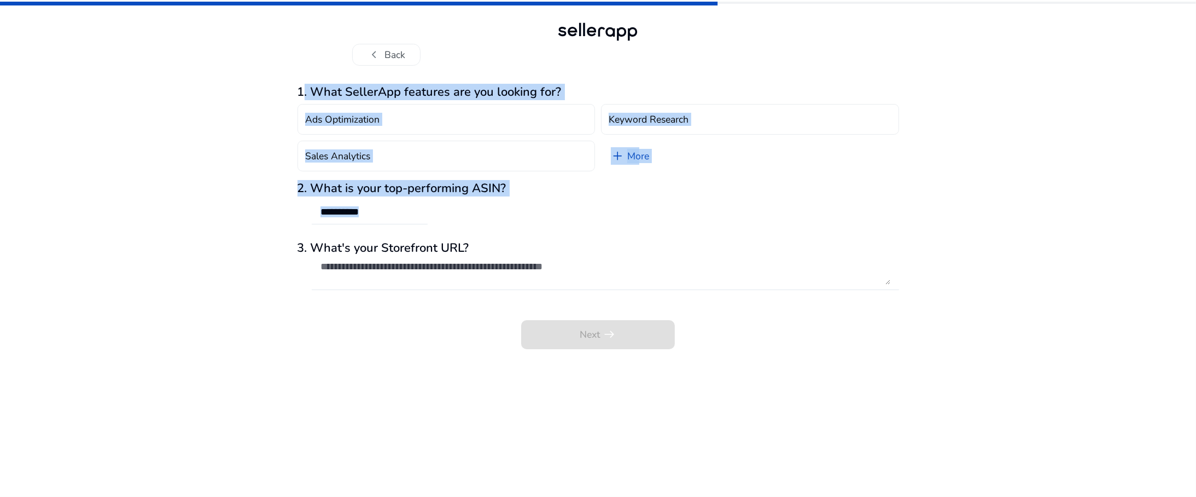
click at [997, 231] on div "chevron_left Back 1. What SellerApp features are you looking for? Ads Optimizat…" at bounding box center [598, 248] width 1196 height 497
click at [986, 332] on div "chevron_left Back 1. What SellerApp features are you looking for? Ads Optimizat…" at bounding box center [598, 248] width 1196 height 497
click at [735, 354] on app-questions-diy "1. What SellerApp features are you looking for? Ads Optimization Keyword Resear…" at bounding box center [599, 291] width 602 height 412
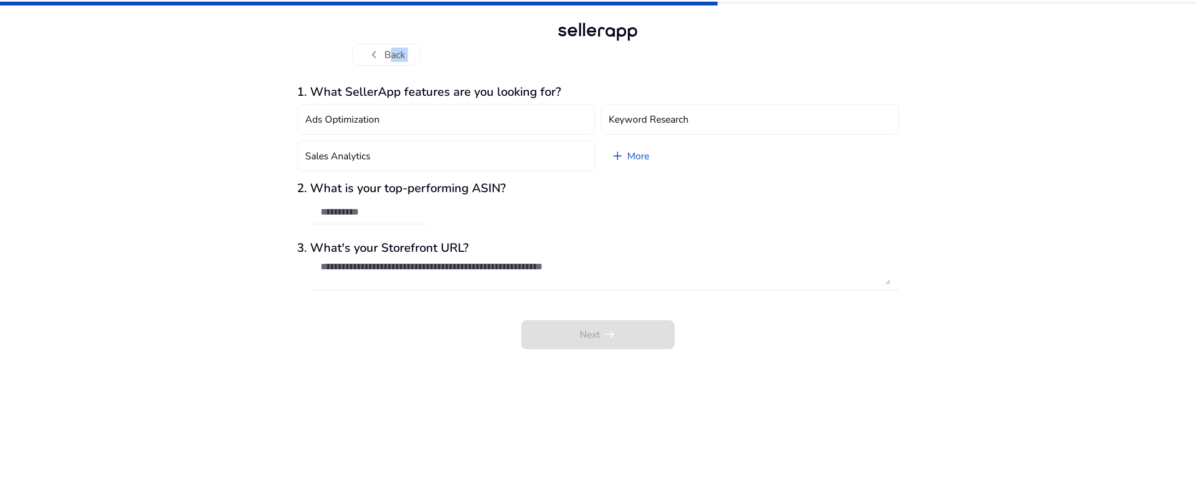
click at [74, 243] on div "chevron_left Back 1. What SellerApp features are you looking for? Ads Optimizat…" at bounding box center [598, 248] width 1196 height 497
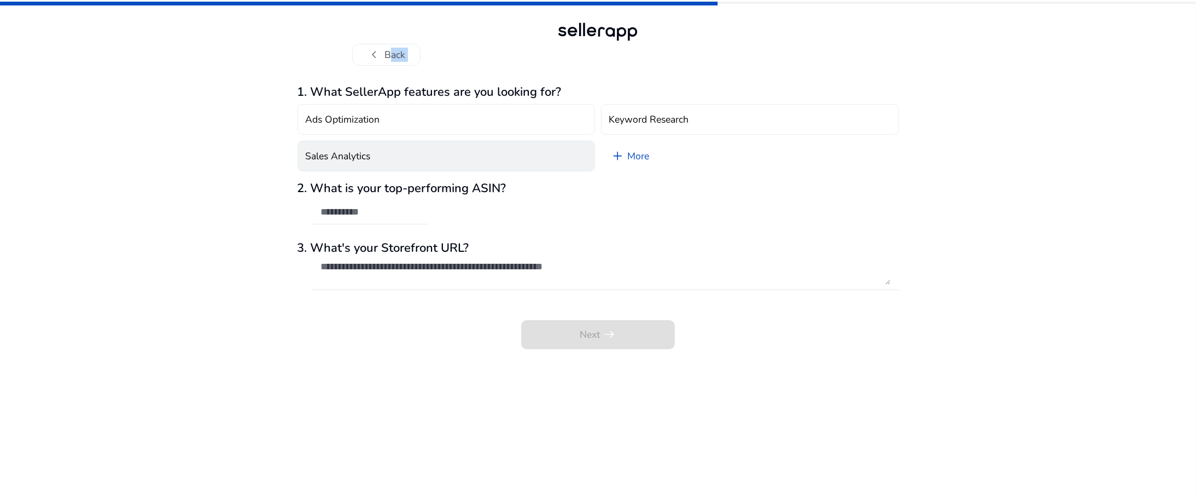
click at [466, 156] on button "Sales Analytics" at bounding box center [447, 156] width 298 height 31
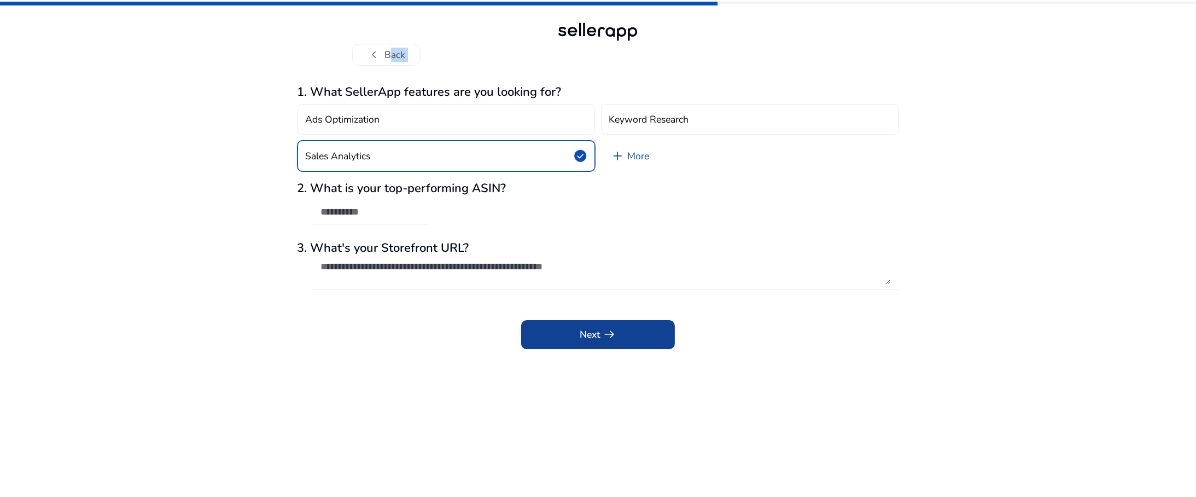
click at [580, 345] on span at bounding box center [598, 334] width 154 height 26
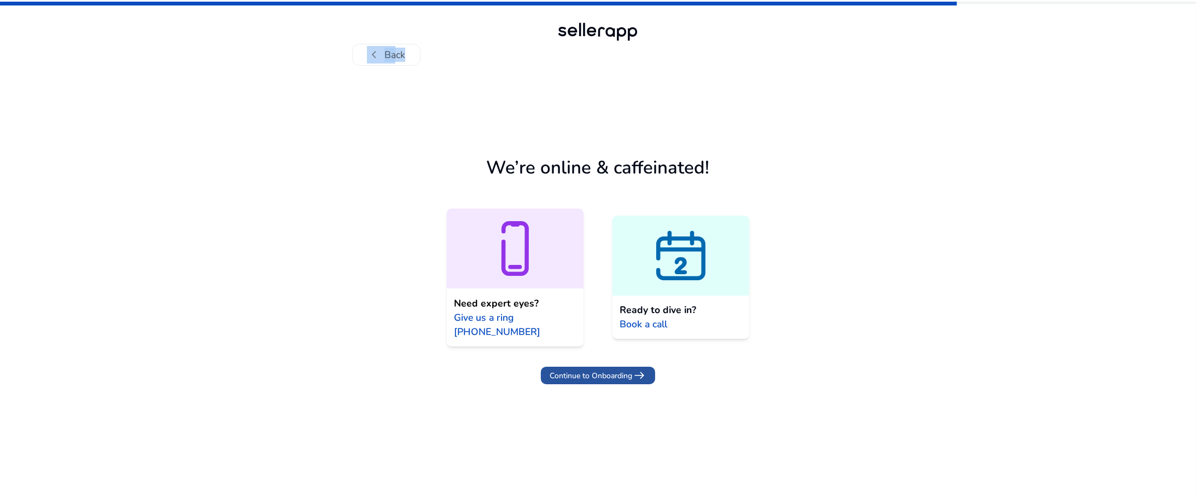
click at [597, 371] on span "Continue to Onboarding" at bounding box center [591, 375] width 83 height 11
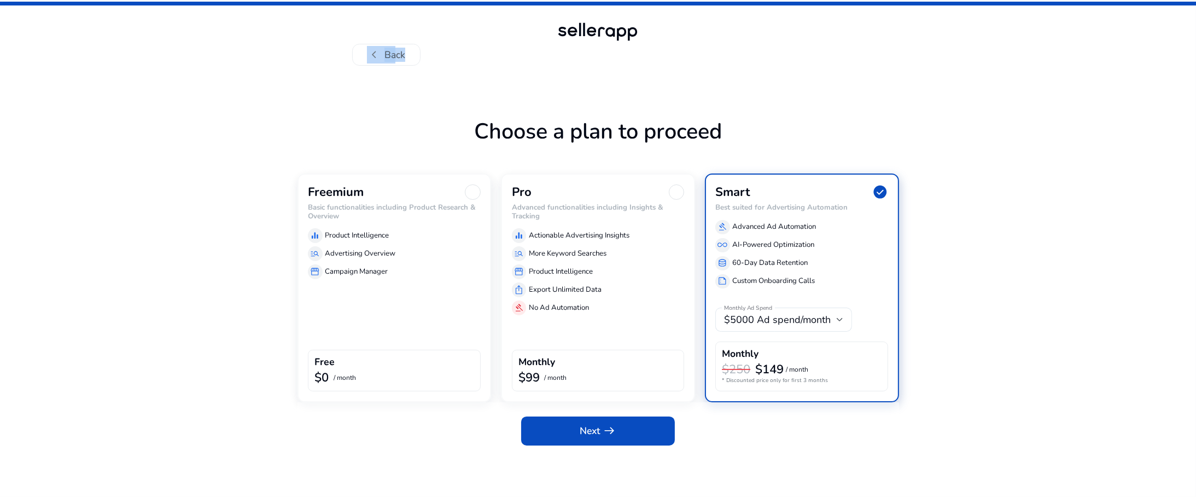
click at [365, 348] on div "Freemium Basic functionalities including Product Research & Overview equalizer …" at bounding box center [395, 287] width 194 height 229
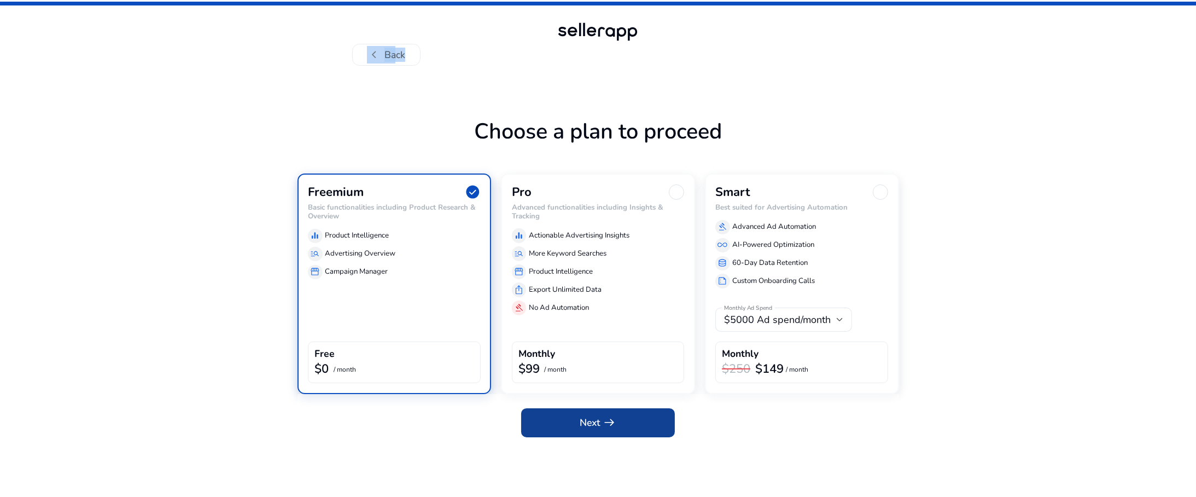
click at [553, 421] on span at bounding box center [598, 422] width 154 height 26
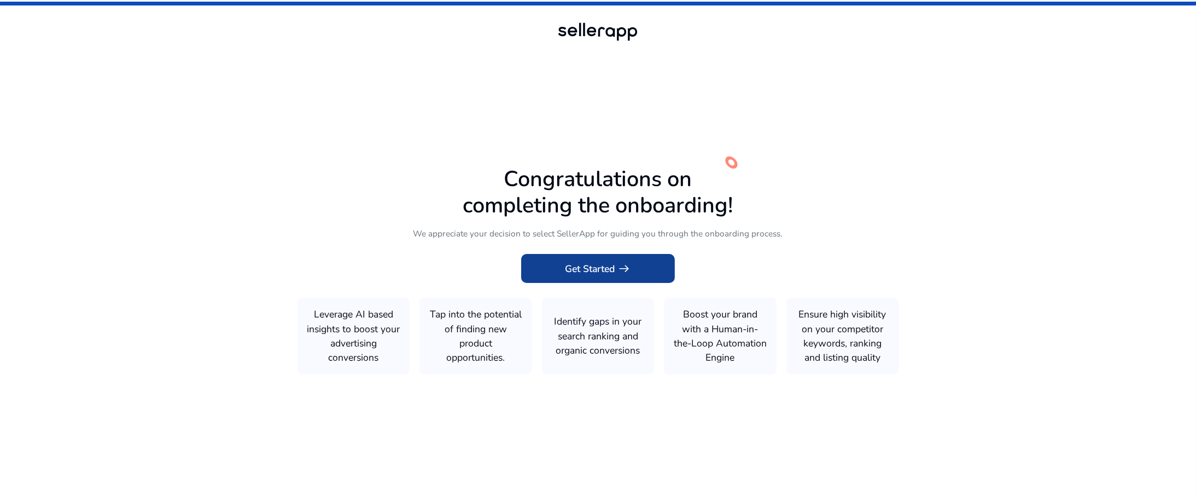
click at [592, 264] on span "Get Started arrow_right_alt" at bounding box center [598, 268] width 66 height 14
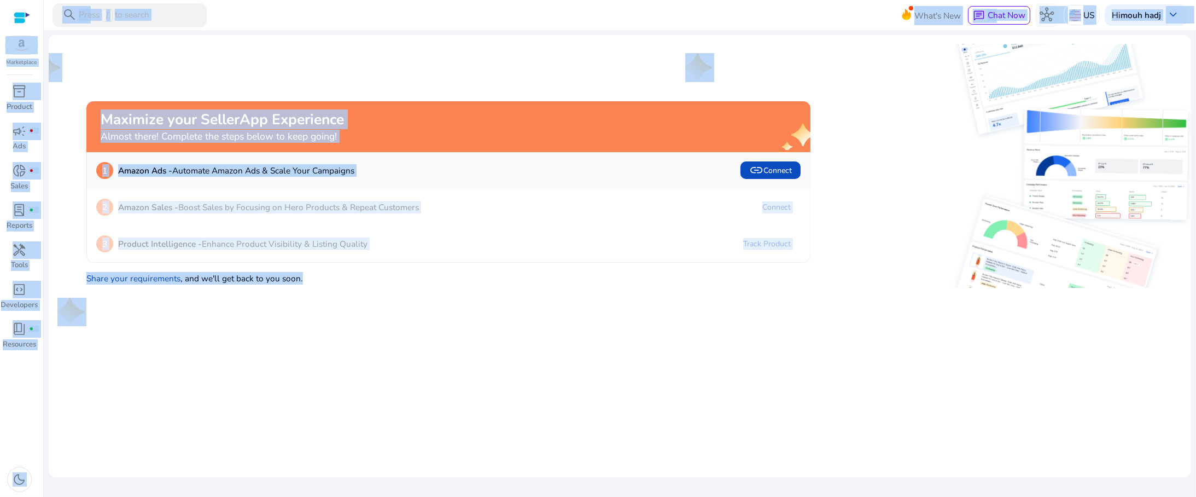
click at [474, 338] on mat-card "Maximize your SellerApp Experience Almost there! Complete the steps below to ke…" at bounding box center [620, 256] width 1143 height 442
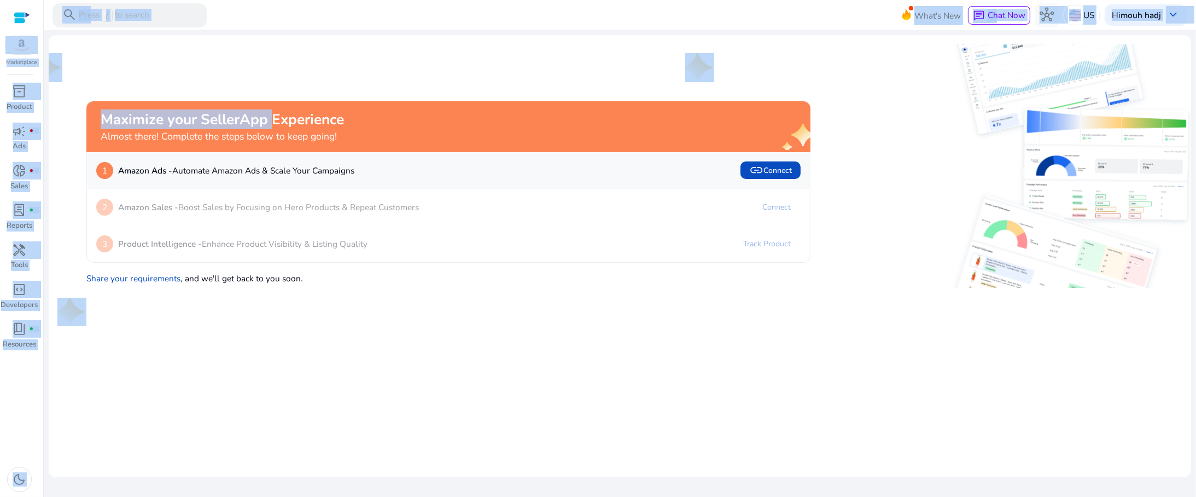
click at [269, 55] on div "Maximize your SellerApp Experience Almost there! Complete the steps below to ke…" at bounding box center [433, 166] width 753 height 244
click at [269, 54] on div "Maximize your SellerApp Experience Almost there! Complete the steps below to ke…" at bounding box center [433, 166] width 753 height 244
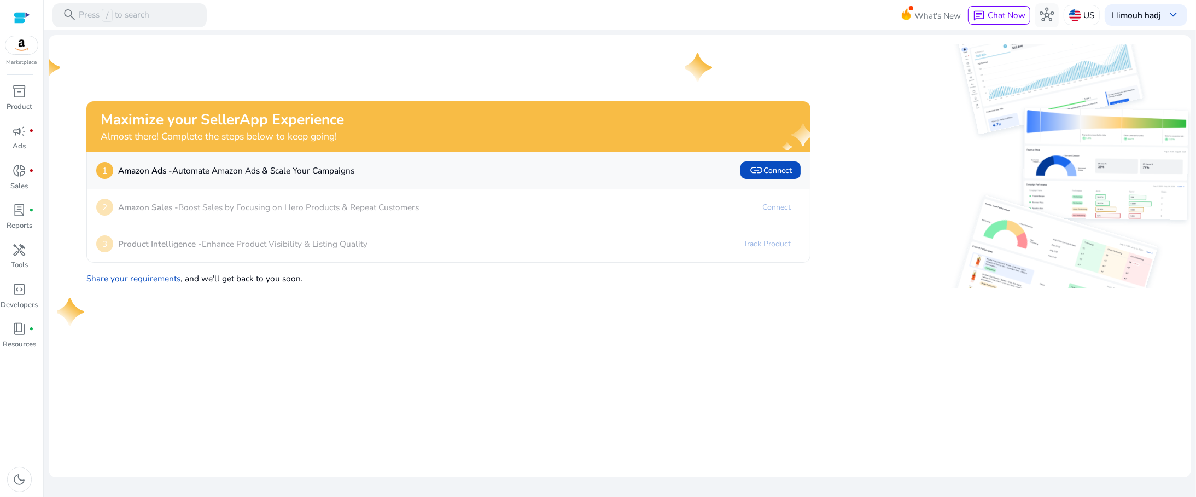
drag, startPoint x: 955, startPoint y: 192, endPoint x: 835, endPoint y: 301, distance: 162.2
click at [709, 347] on mat-card "Maximize your SellerApp Experience Almost there! Complete the steps below to ke…" at bounding box center [620, 256] width 1143 height 442
click at [608, 428] on mat-card "Maximize your SellerApp Experience Almost there! Complete the steps below to ke…" at bounding box center [620, 256] width 1143 height 442
click at [781, 161] on span at bounding box center [771, 170] width 60 height 26
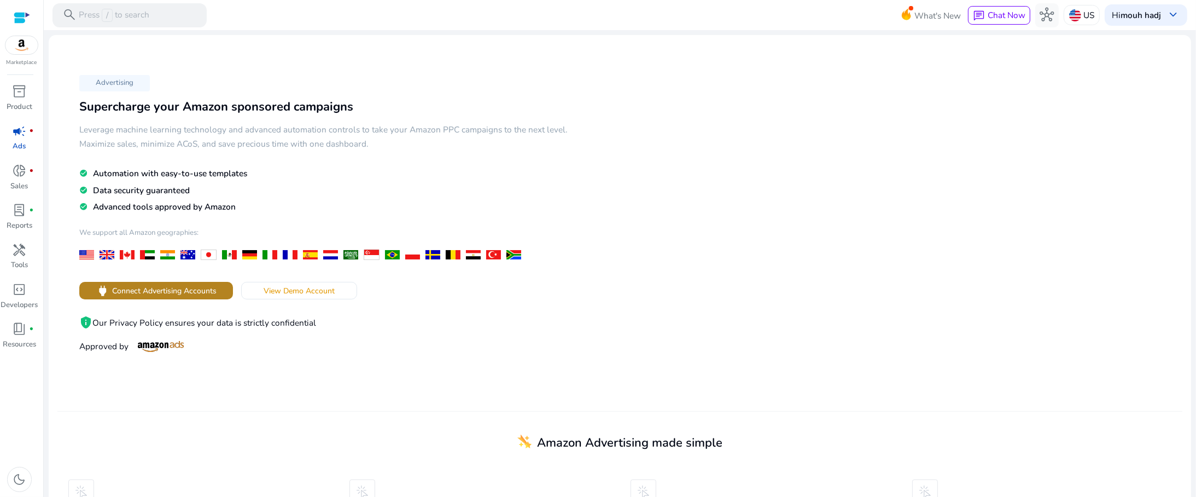
click at [162, 292] on span "Connect Advertising Accounts" at bounding box center [164, 290] width 104 height 11
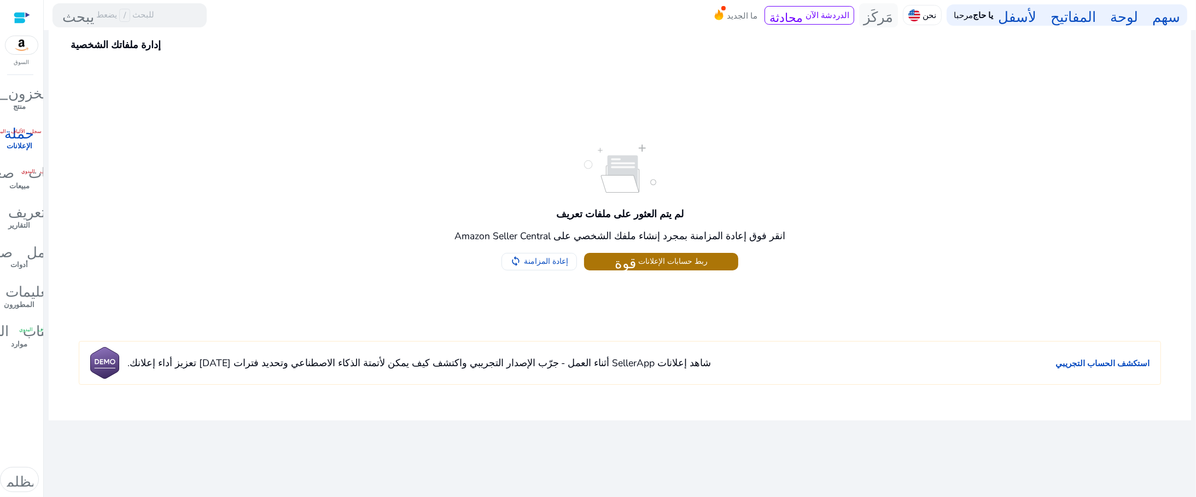
click at [650, 264] on font "ربط حسابات الإعلانات" at bounding box center [672, 261] width 69 height 10
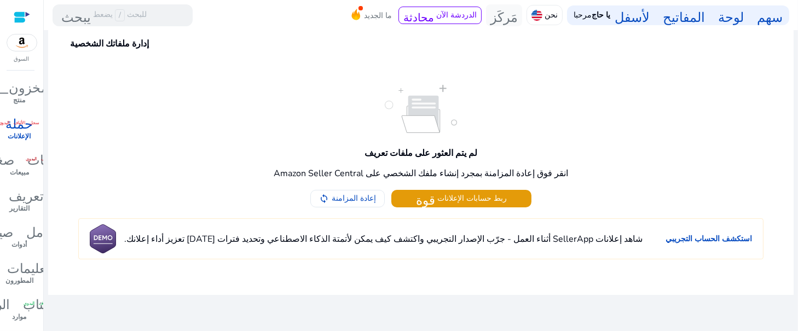
drag, startPoint x: 1192, startPoint y: 1, endPoint x: 408, endPoint y: 295, distance: 838.1
click at [408, 296] on div "نحن نجهز الأشياء لك... إدارة ملفاتك الشخصية لم يتم العثور على ملفات تعريف انقر …" at bounding box center [420, 180] width 745 height 301
click at [723, 237] on font "استكشف الحساب التجريبي" at bounding box center [708, 239] width 86 height 10
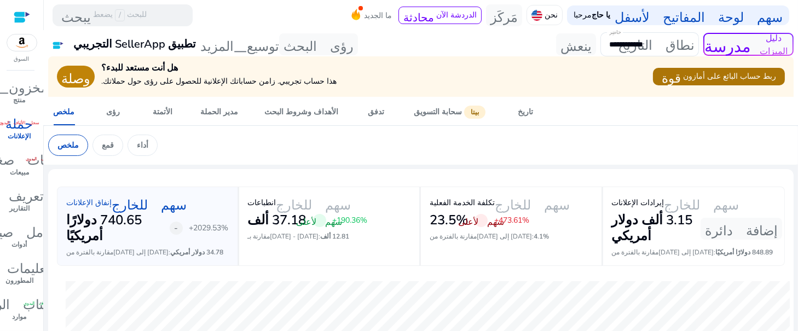
click at [702, 79] on font "ربط حساب البائع على أمازون" at bounding box center [729, 76] width 93 height 10
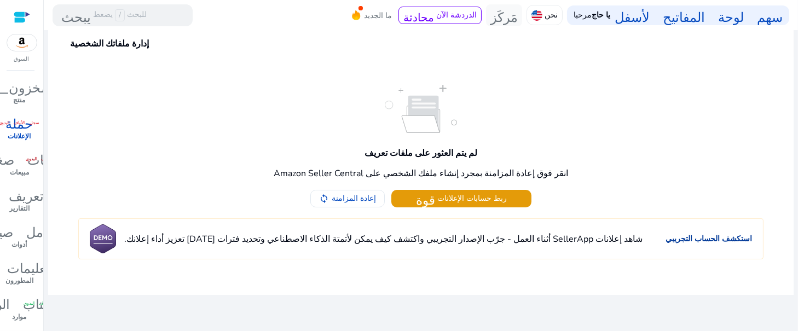
click at [716, 235] on font "استكشف الحساب التجريبي" at bounding box center [708, 239] width 86 height 10
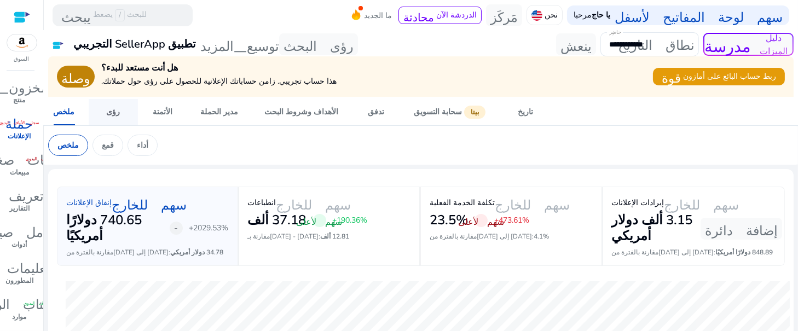
click at [102, 114] on link "رؤى" at bounding box center [113, 112] width 49 height 26
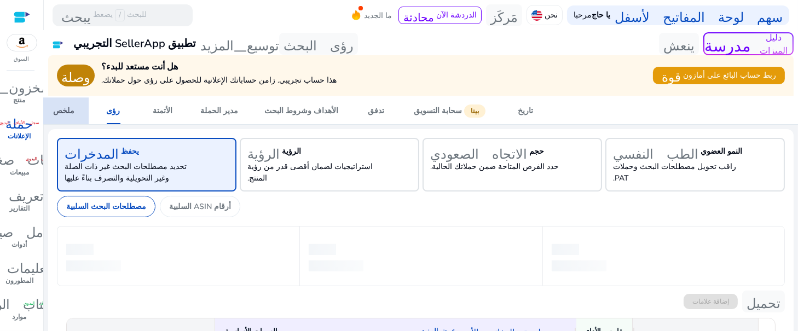
click at [82, 111] on link "ملخص" at bounding box center [63, 111] width 49 height 26
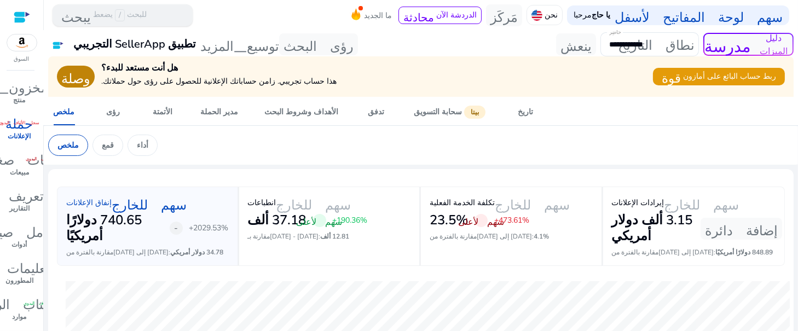
click at [118, 13] on span "/" at bounding box center [120, 15] width 10 height 12
